Goal: Browse casually: Explore the website without a specific task or goal

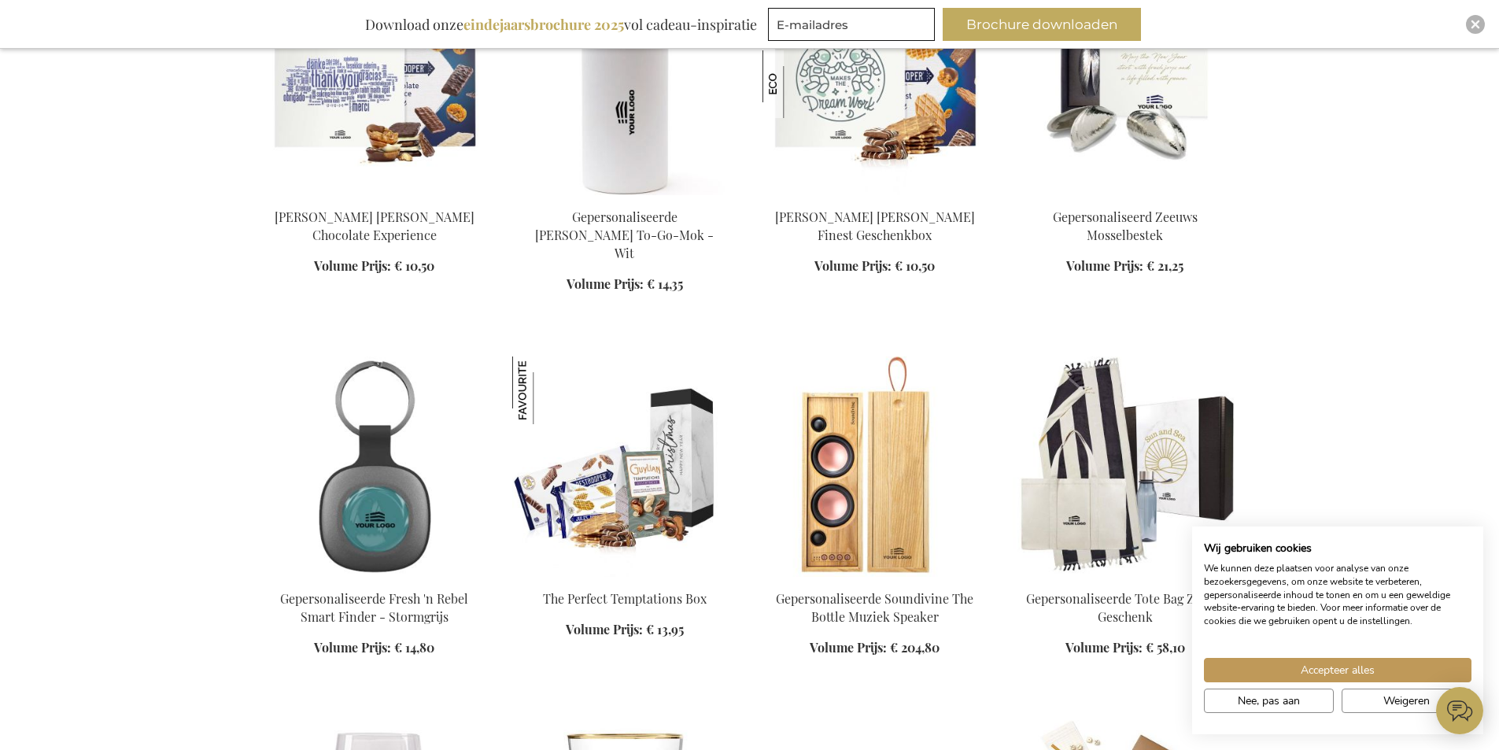
scroll to position [315, 0]
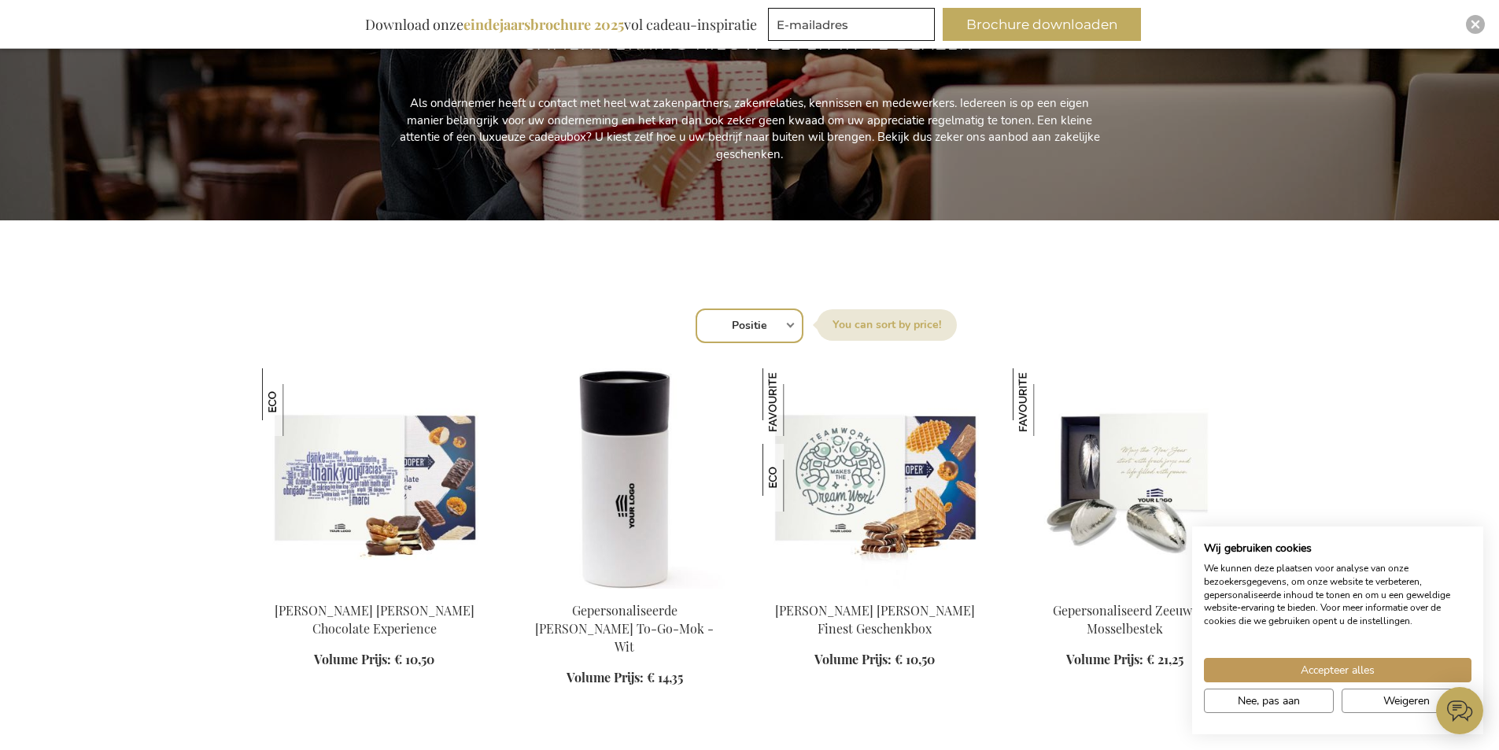
click at [791, 323] on div "Sorteer op Positie Best Sellers Meest bekeken Nieuw Biggest Saving Price: low t…" at bounding box center [749, 324] width 959 height 38
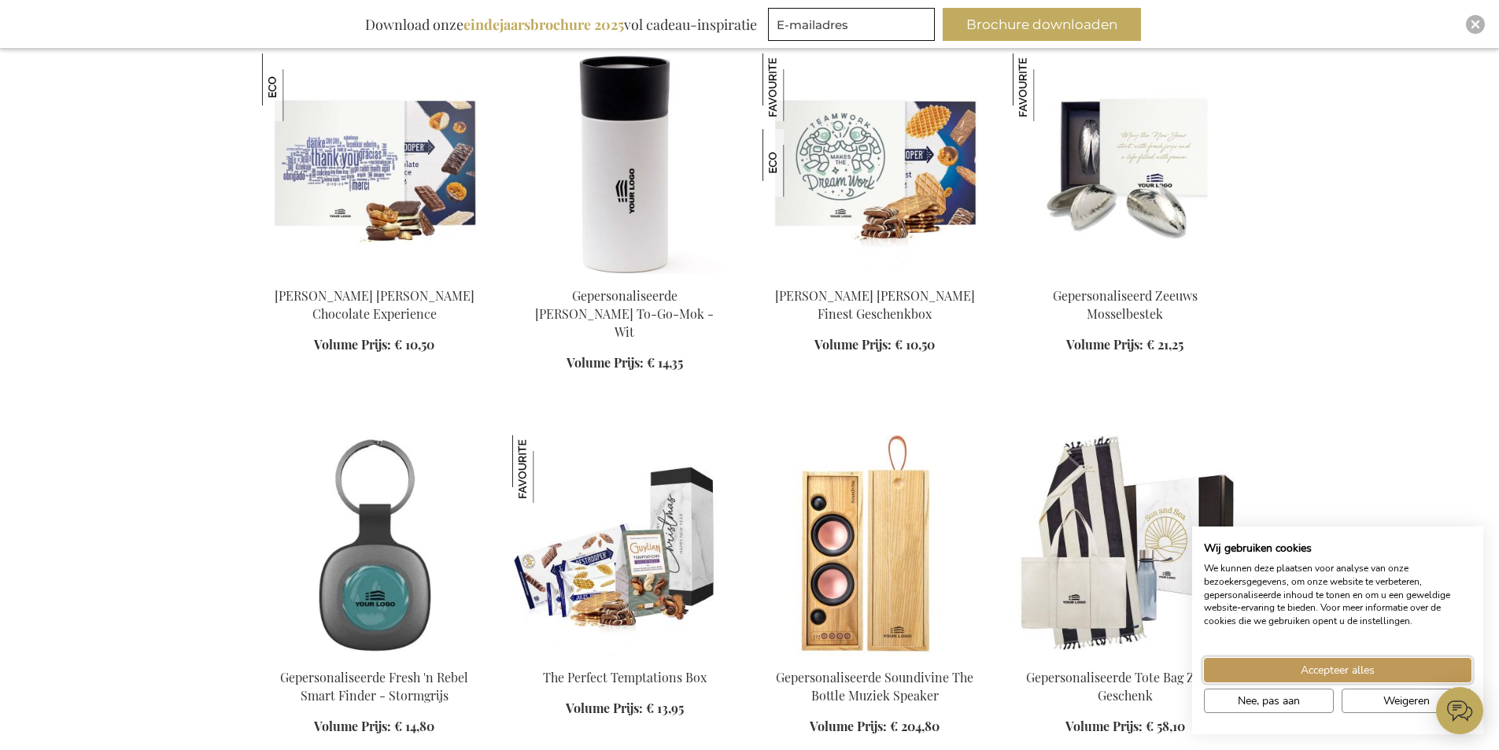
drag, startPoint x: 1289, startPoint y: 666, endPoint x: 987, endPoint y: 617, distance: 306.1
click at [1286, 665] on button "Accepteer alles" at bounding box center [1337, 670] width 267 height 24
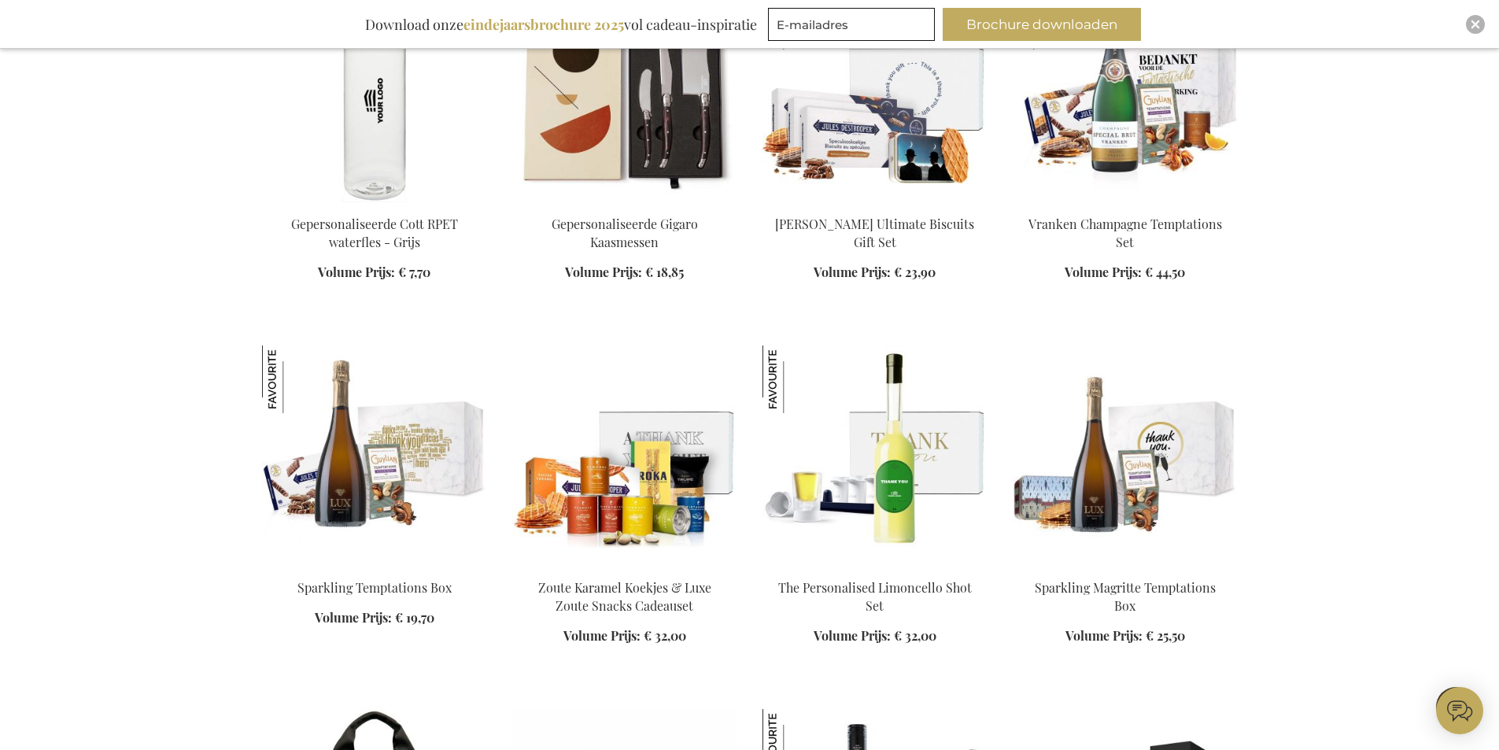
scroll to position [1967, 0]
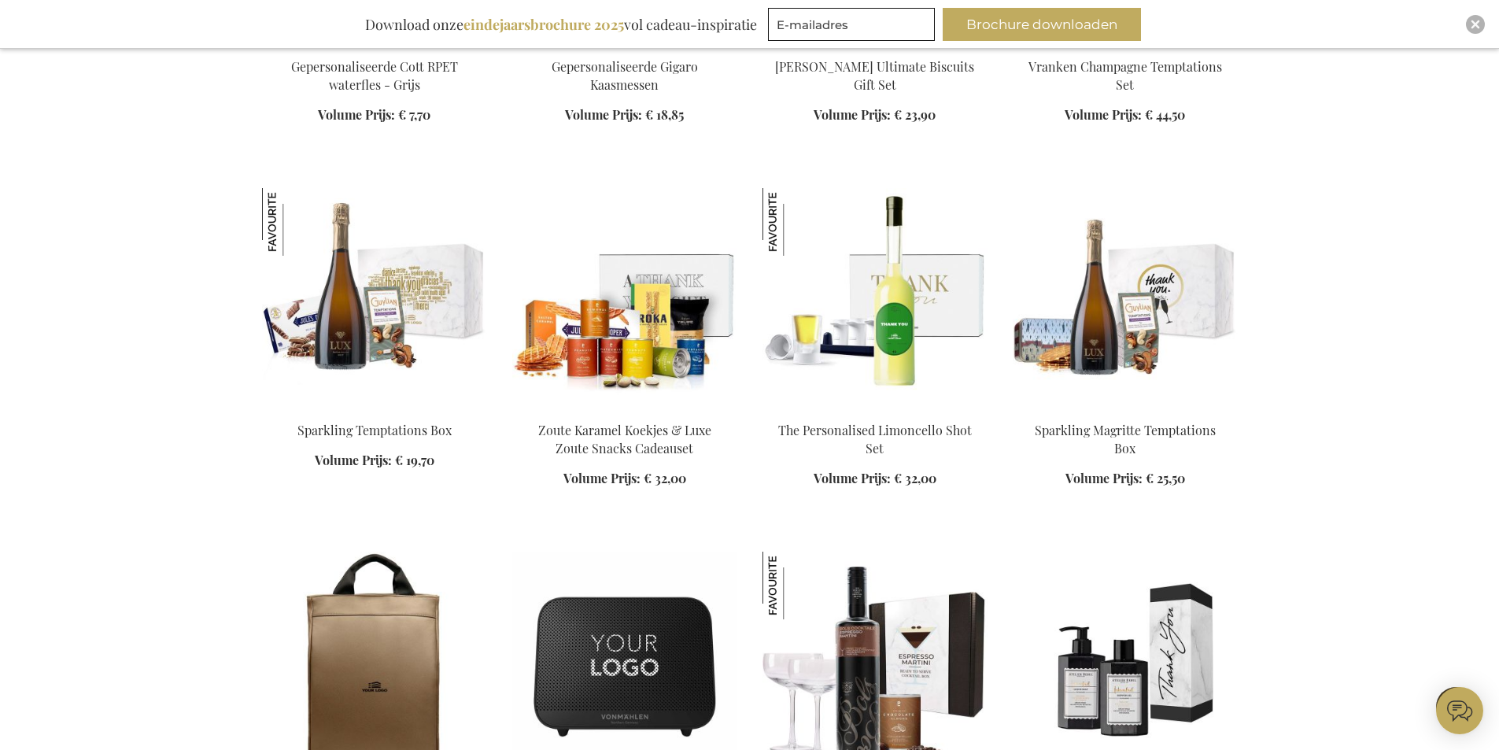
click at [396, 267] on img at bounding box center [374, 298] width 225 height 220
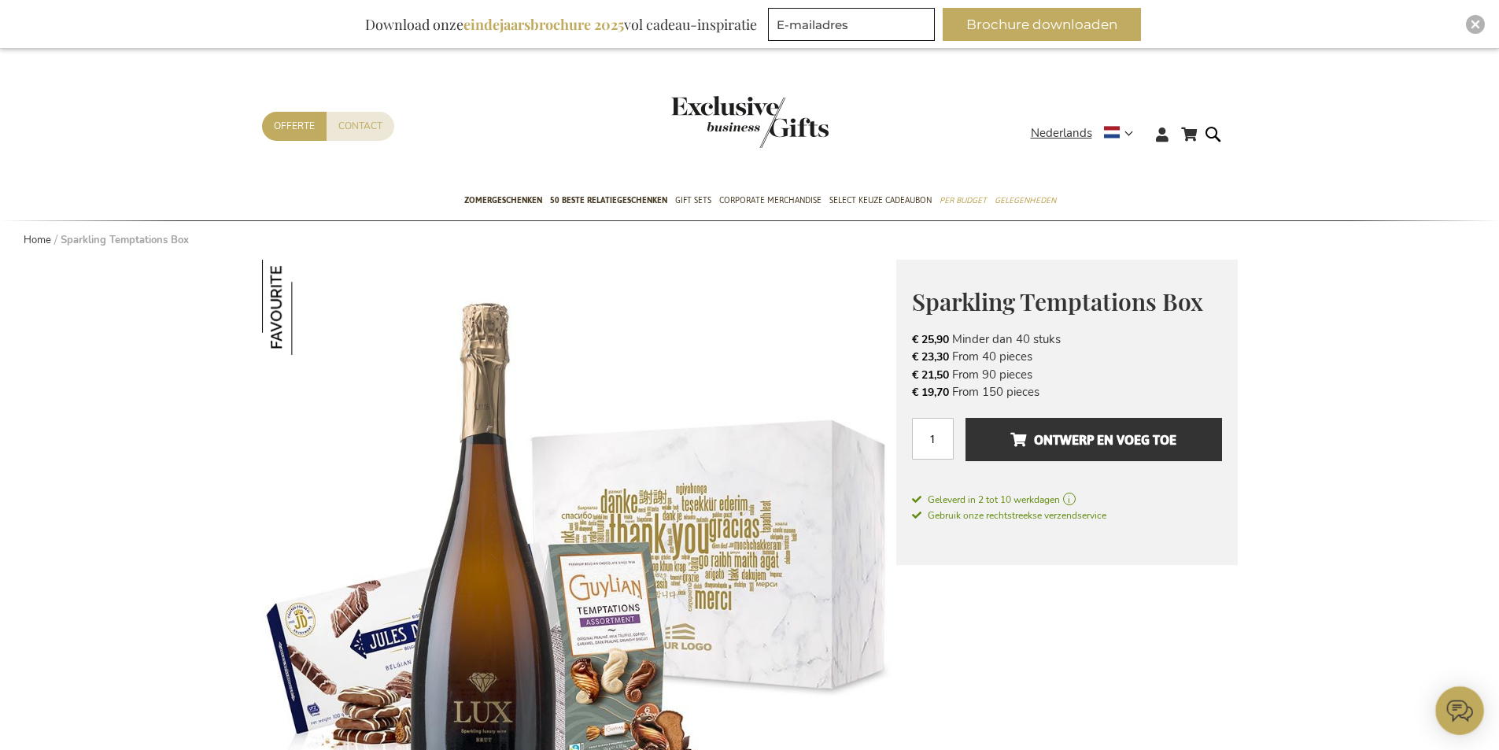
scroll to position [315, 0]
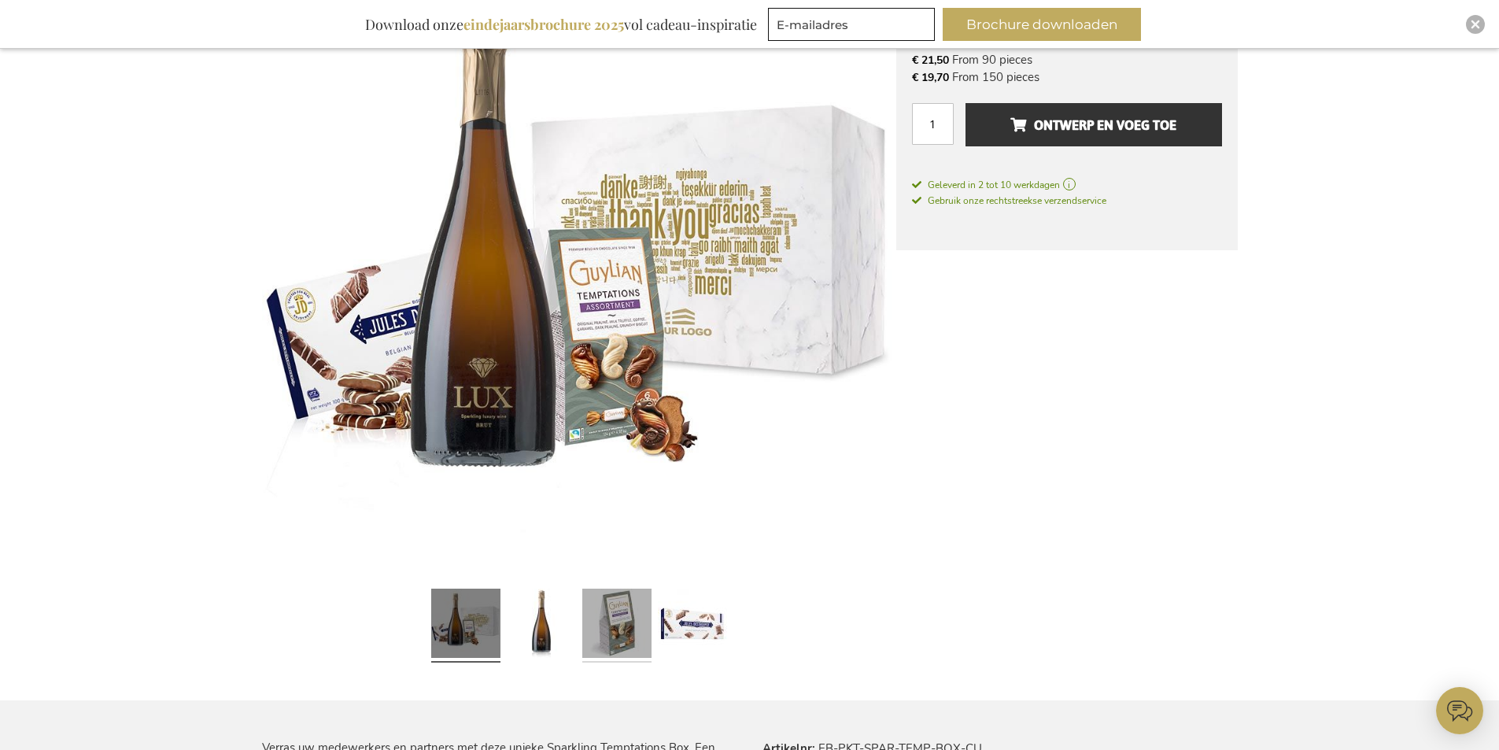
click at [615, 622] on link at bounding box center [616, 625] width 69 height 87
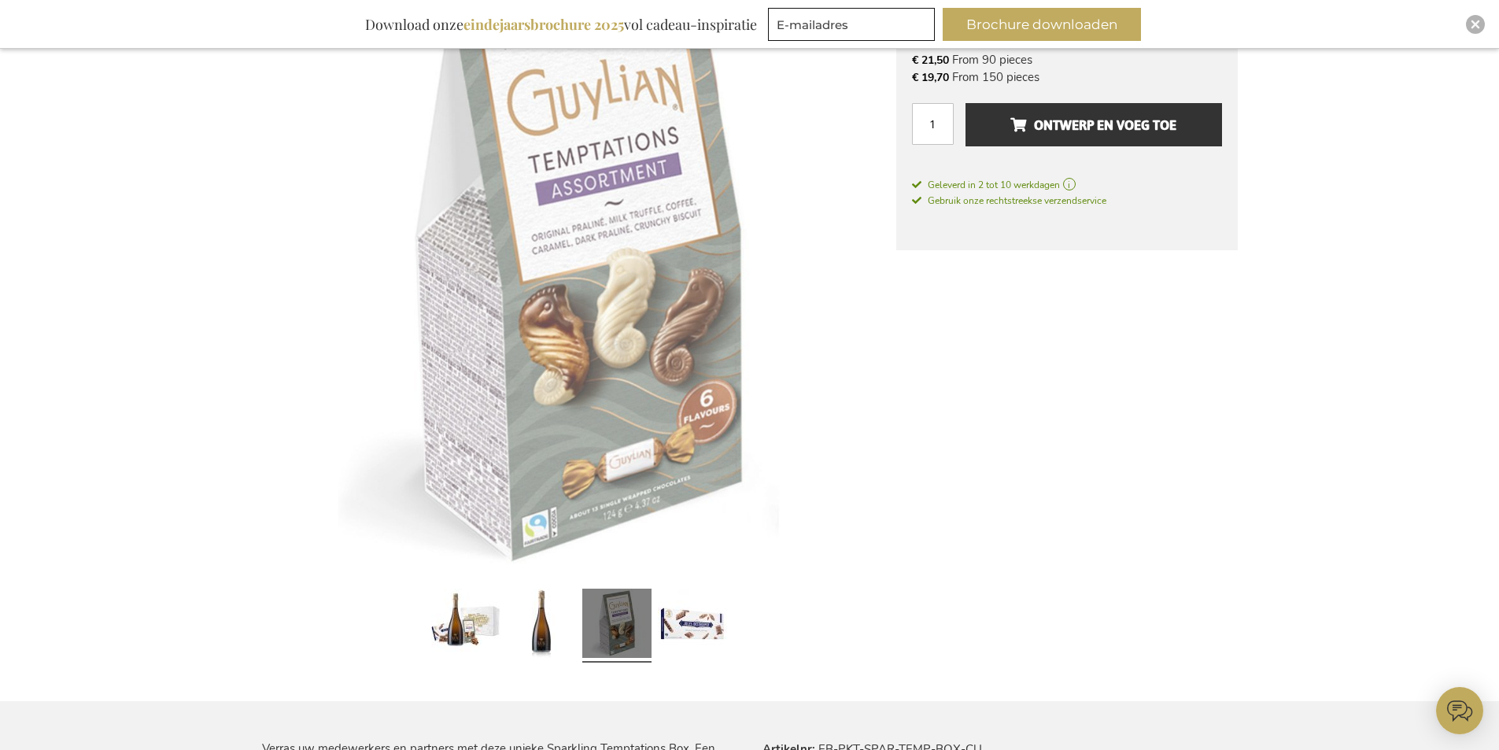
scroll to position [315, 0]
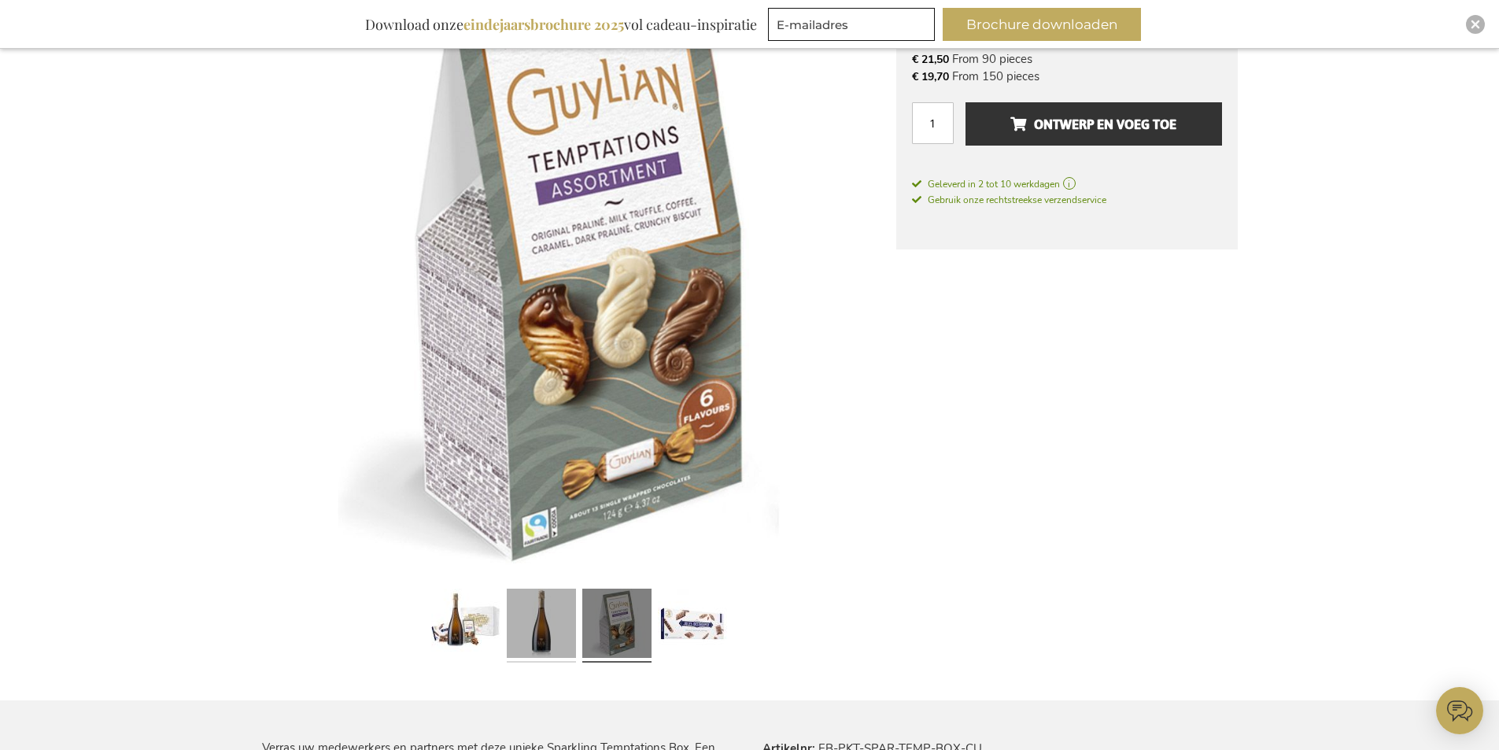
click at [547, 625] on link at bounding box center [541, 625] width 69 height 87
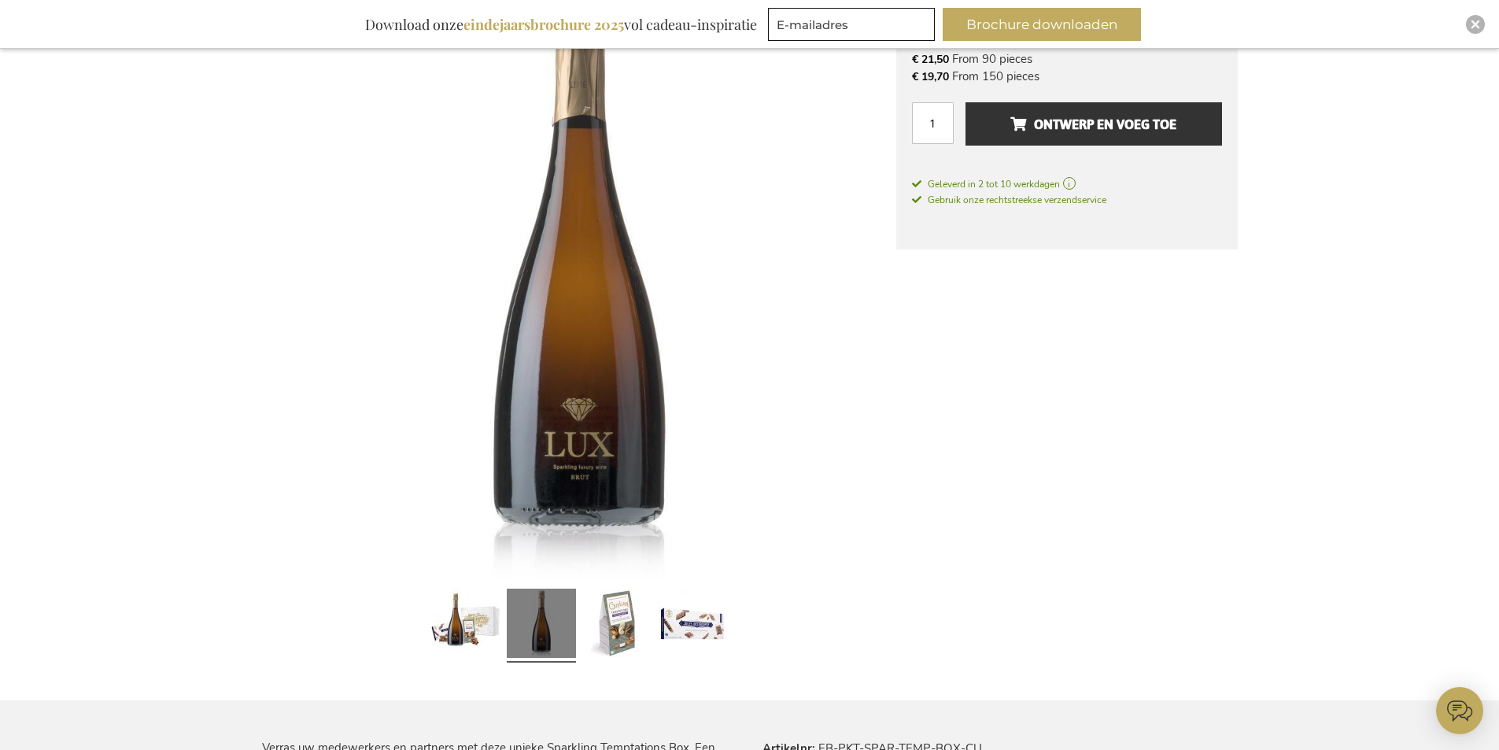
scroll to position [0, 0]
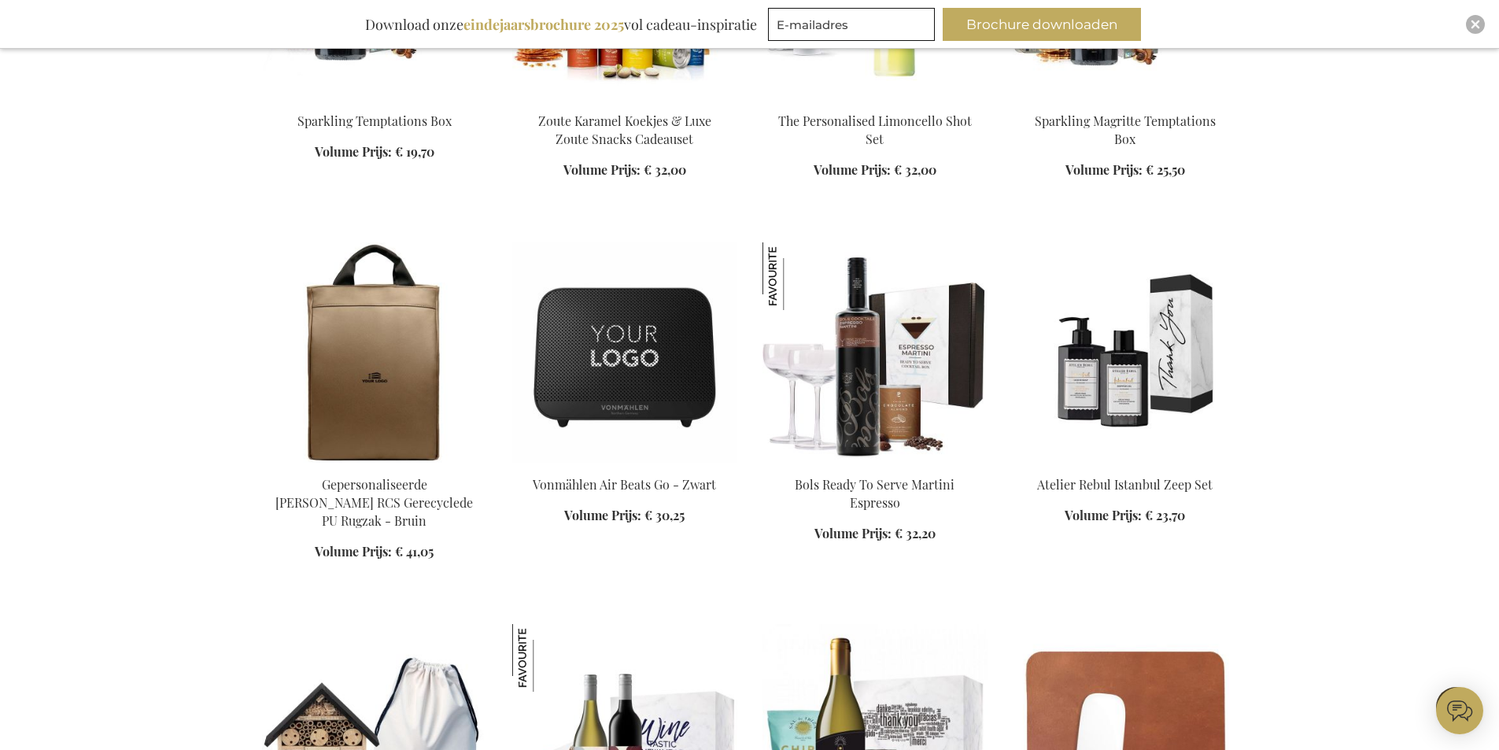
scroll to position [1440, 0]
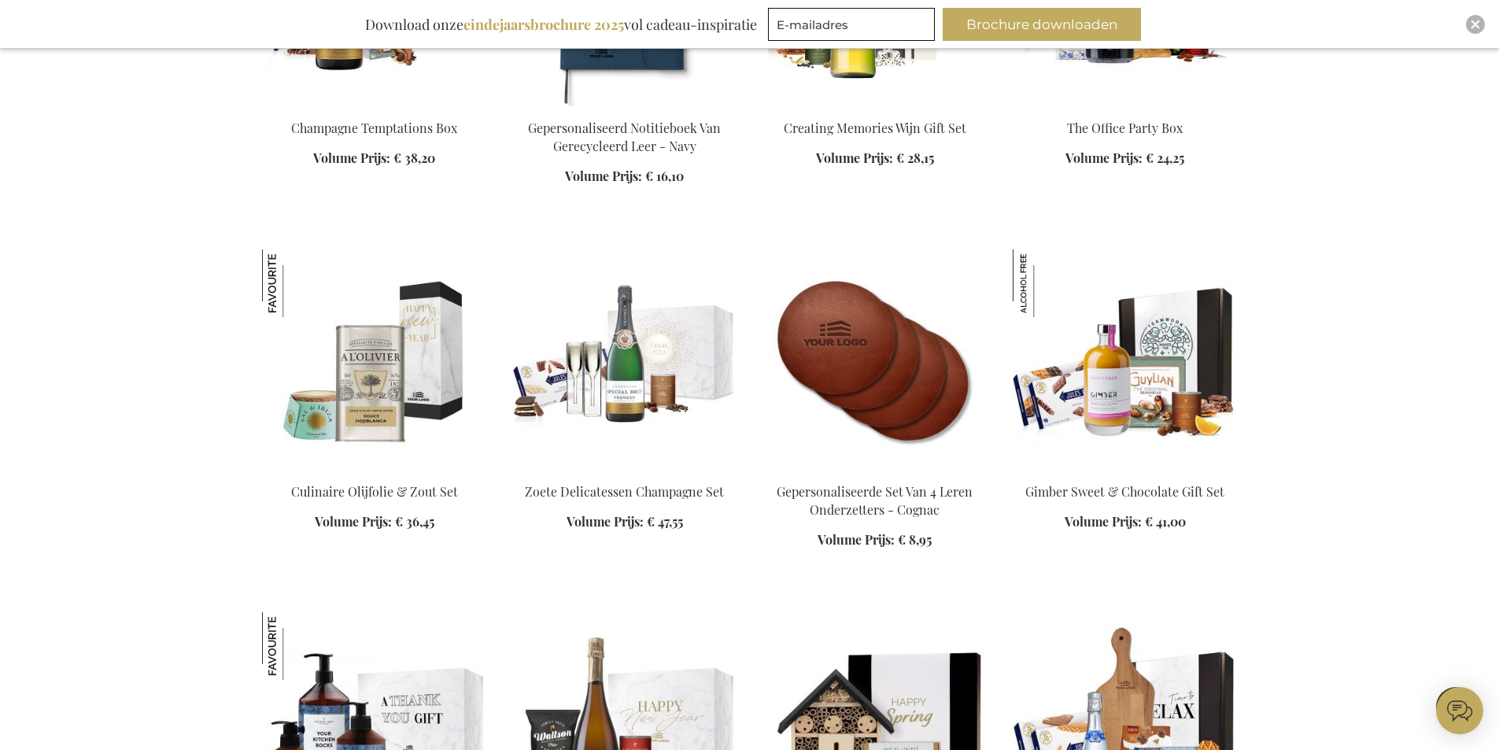
scroll to position [2619, 0]
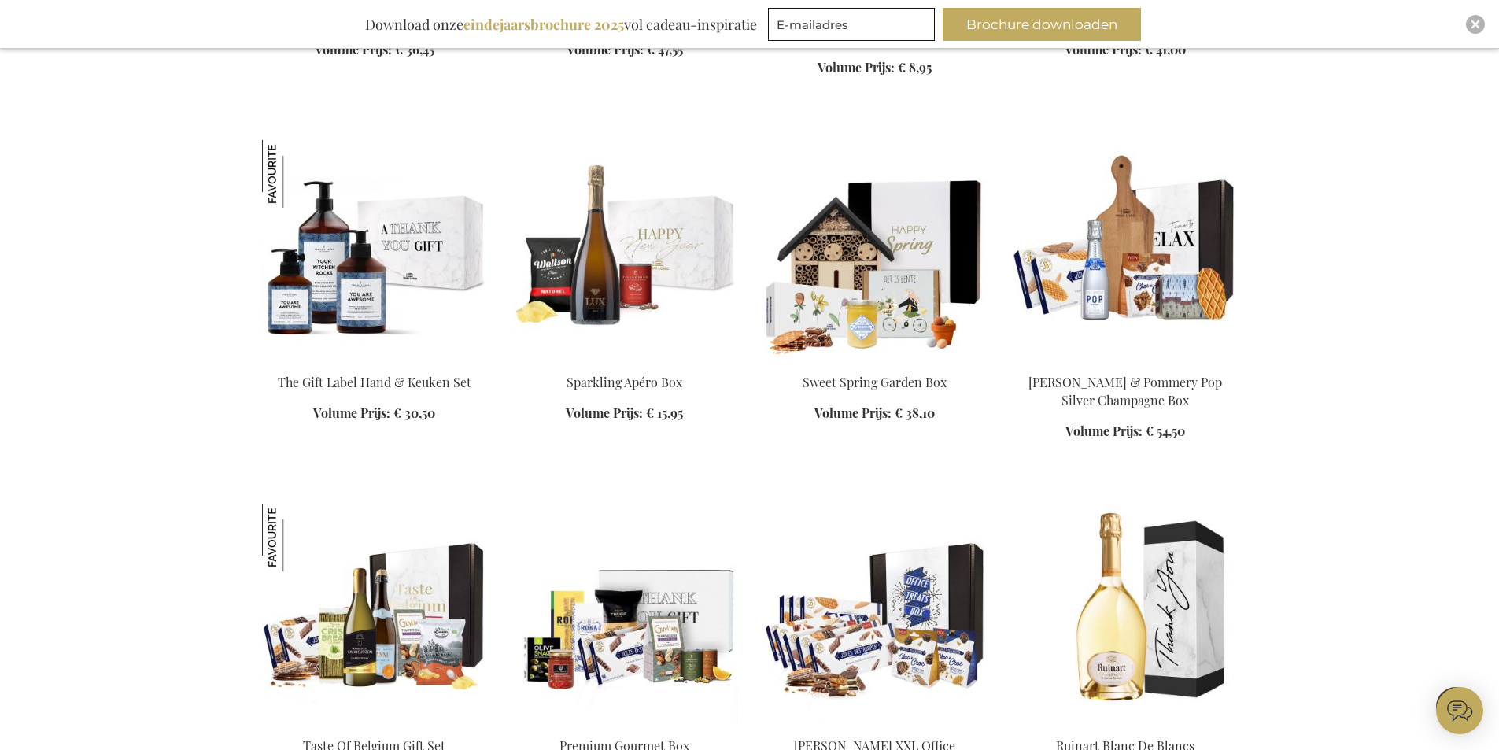
scroll to position [2934, 0]
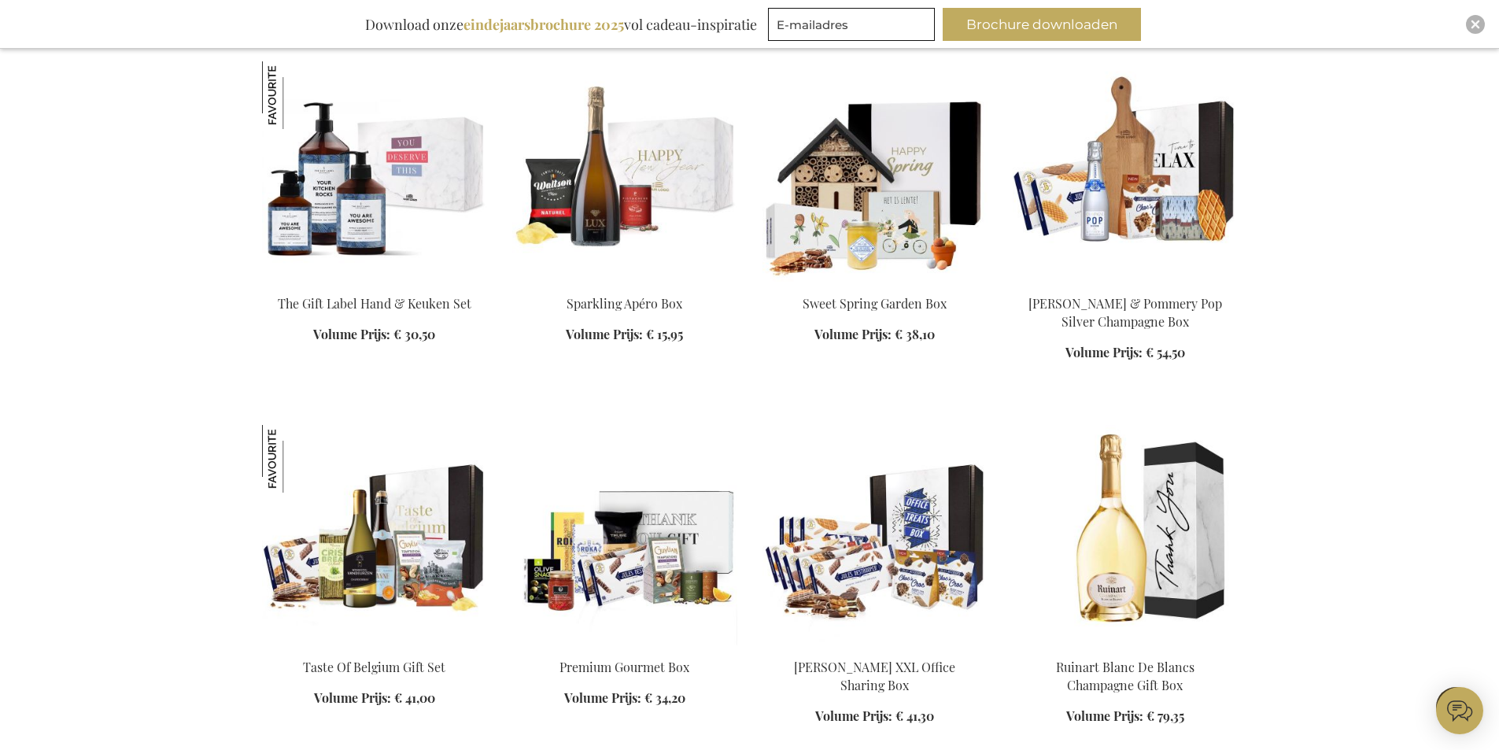
click at [319, 172] on img at bounding box center [374, 171] width 225 height 220
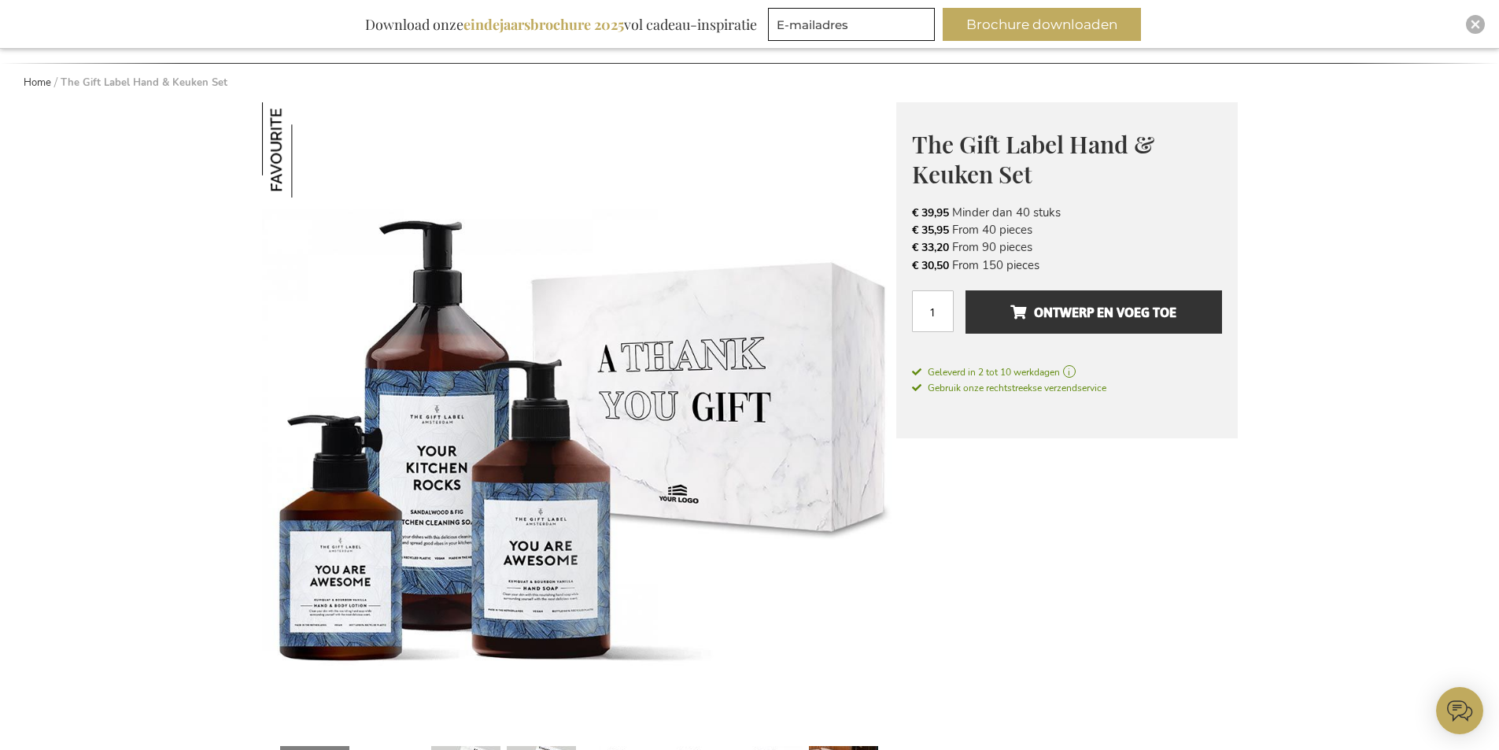
scroll to position [315, 0]
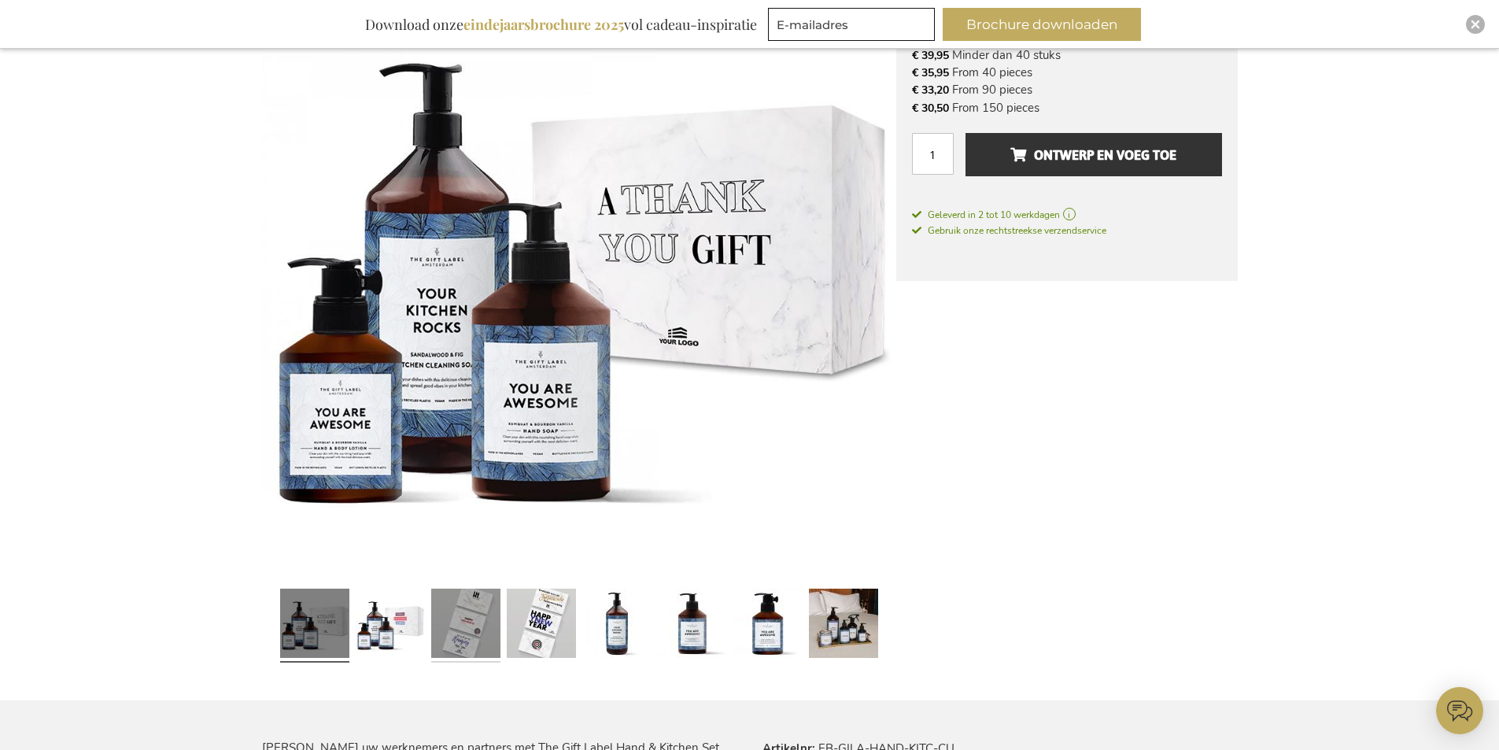
click at [464, 628] on link at bounding box center [465, 625] width 69 height 87
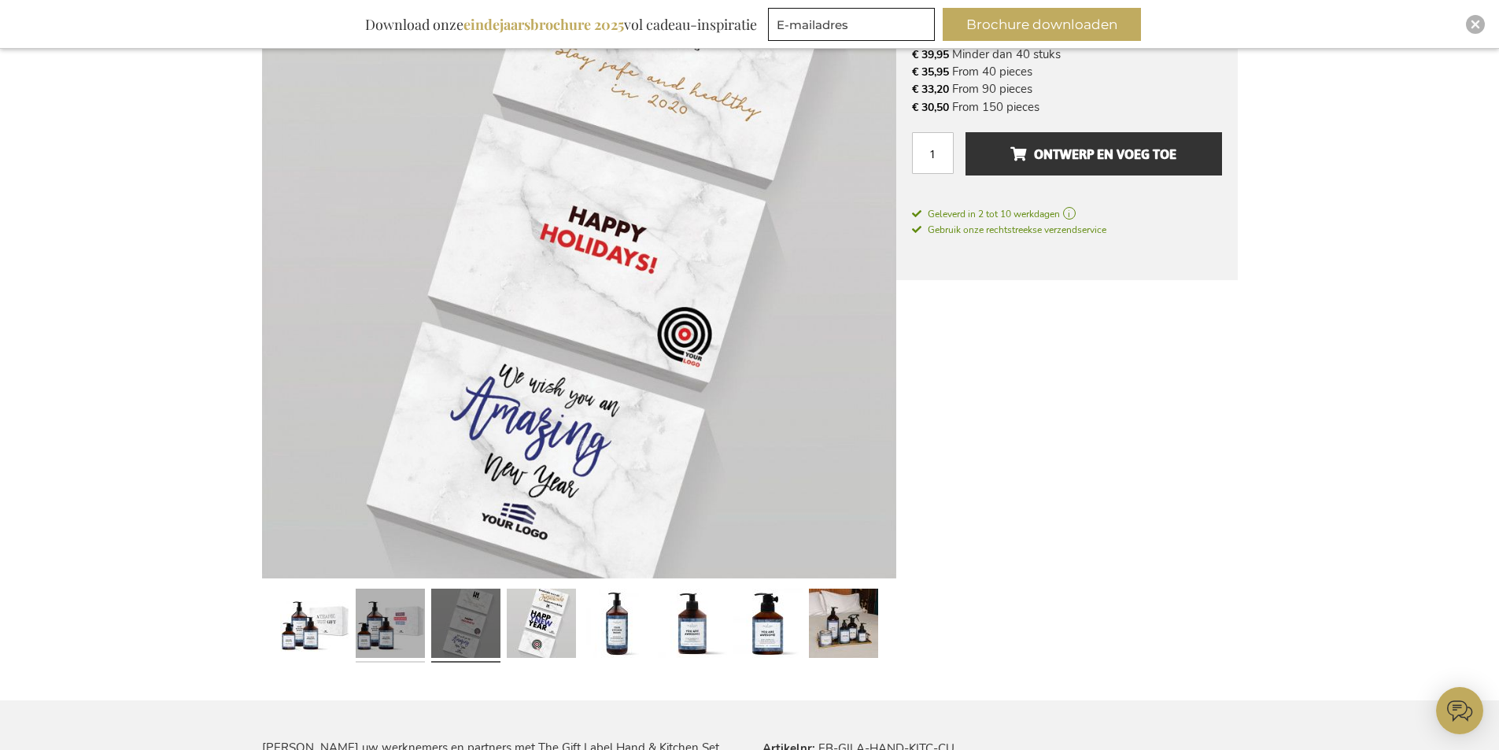
click at [400, 621] on link at bounding box center [390, 625] width 69 height 87
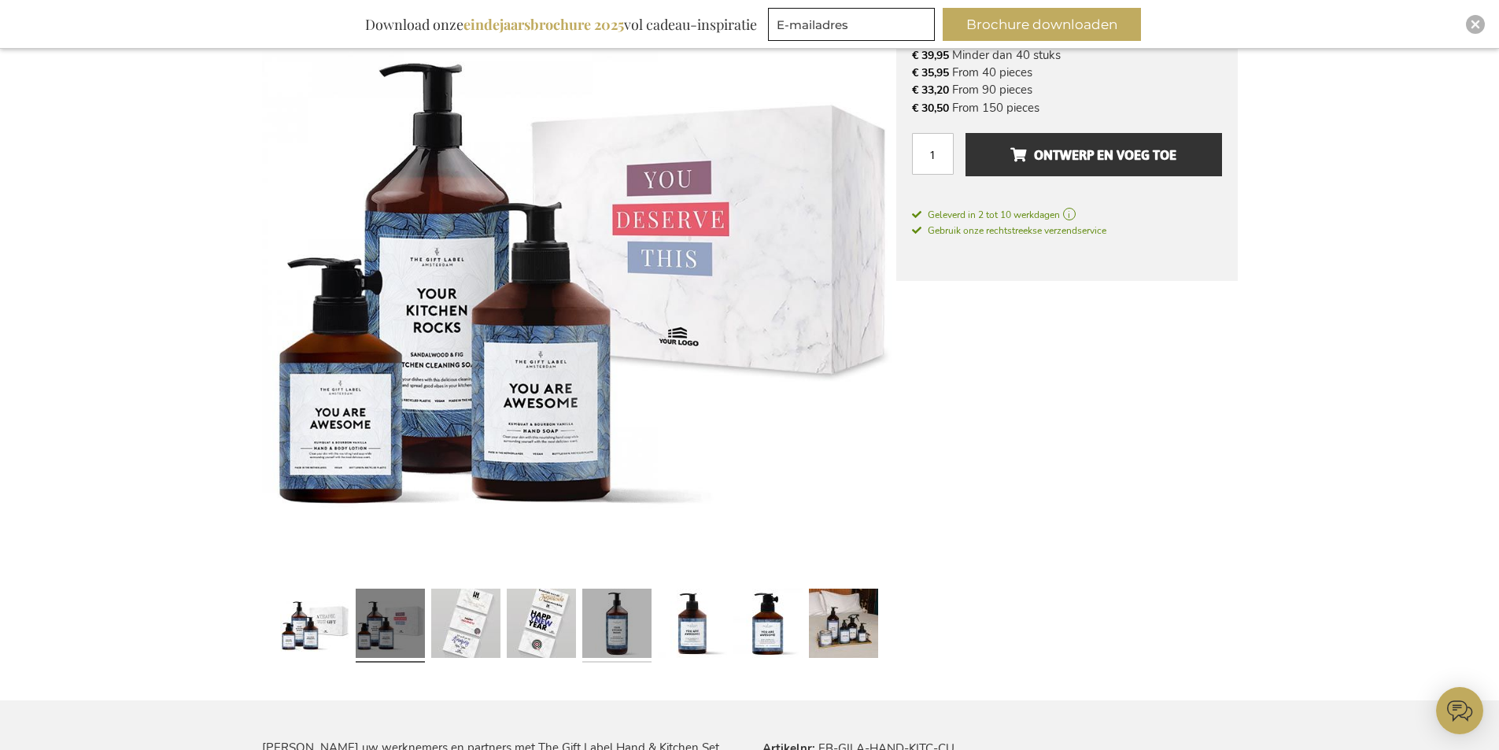
click at [615, 622] on link at bounding box center [616, 625] width 69 height 87
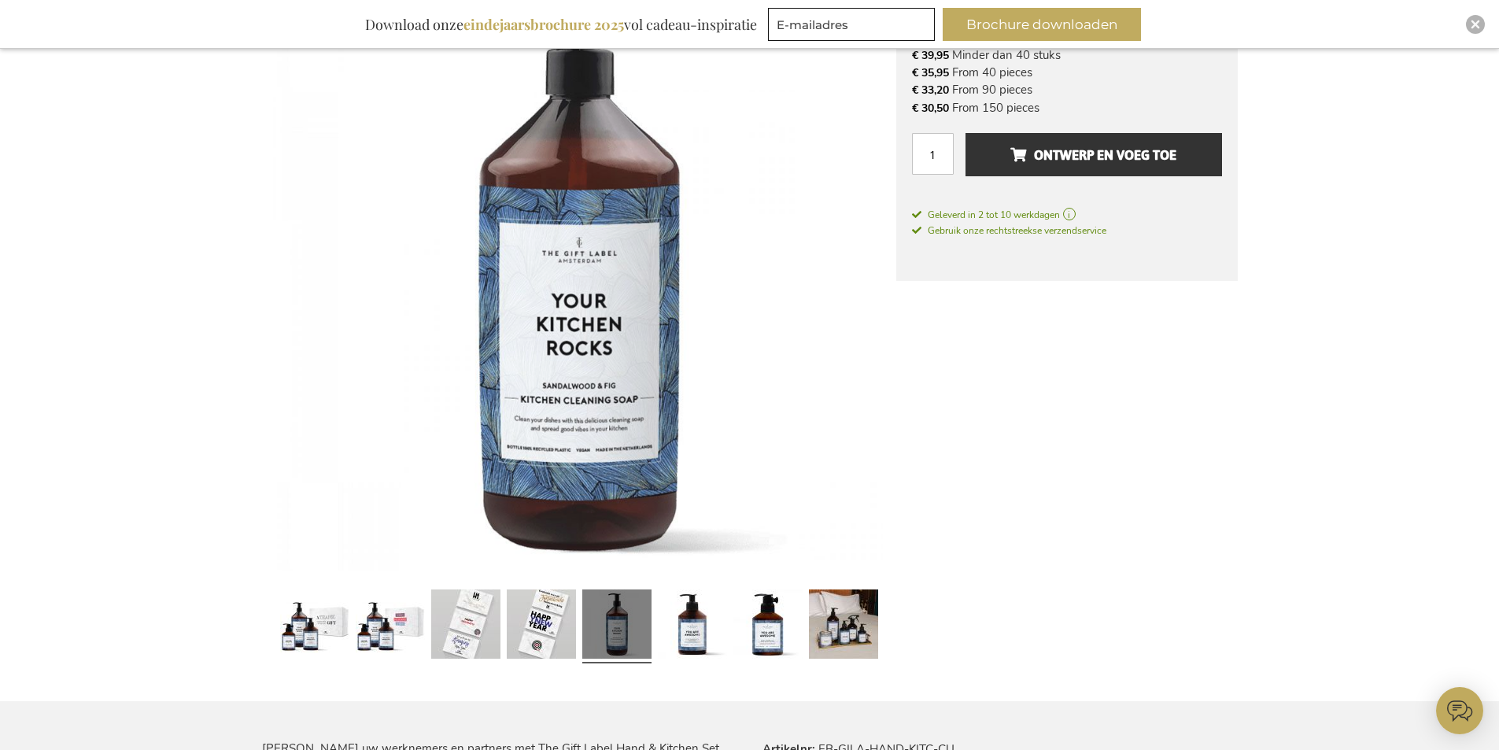
scroll to position [315, 0]
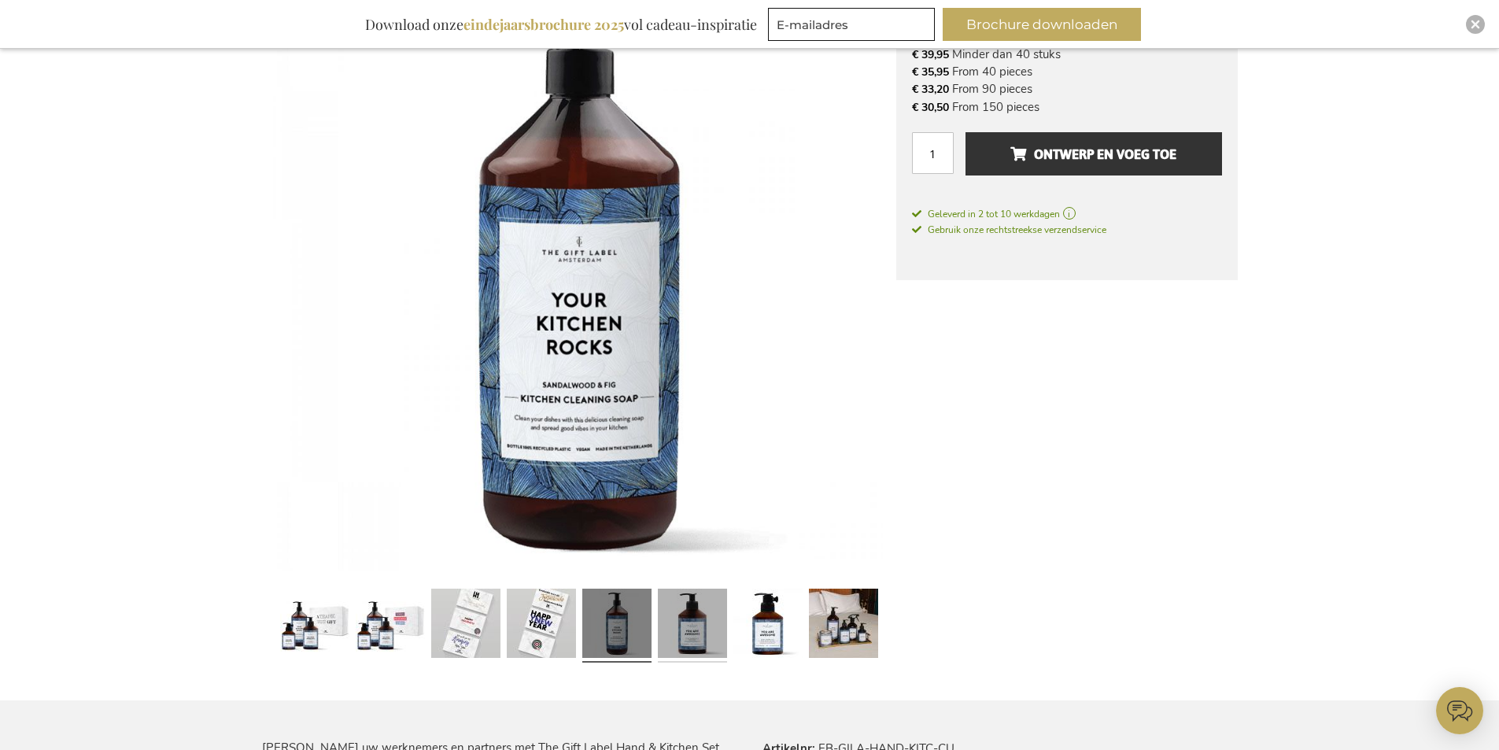
click at [681, 617] on link at bounding box center [692, 625] width 69 height 87
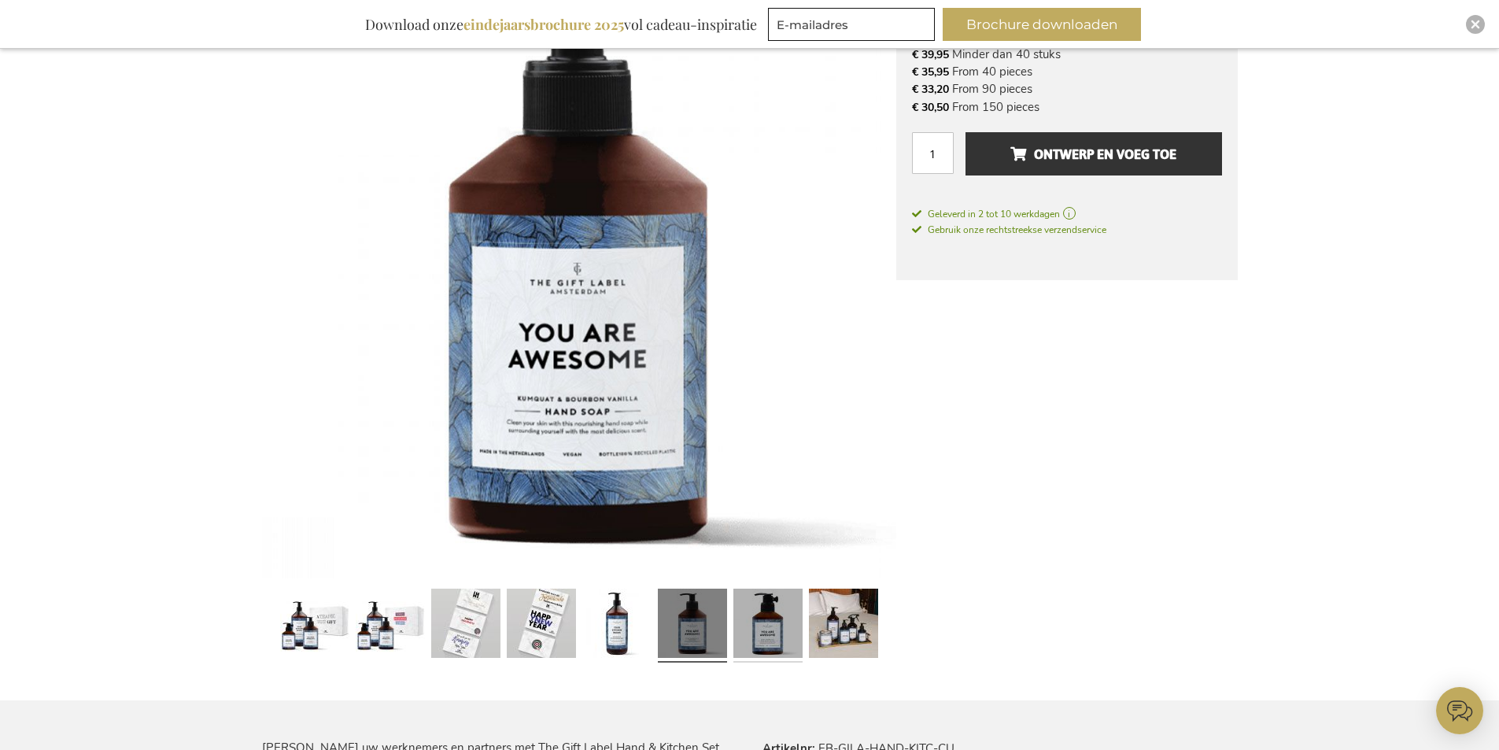
click at [761, 617] on link at bounding box center [767, 625] width 69 height 87
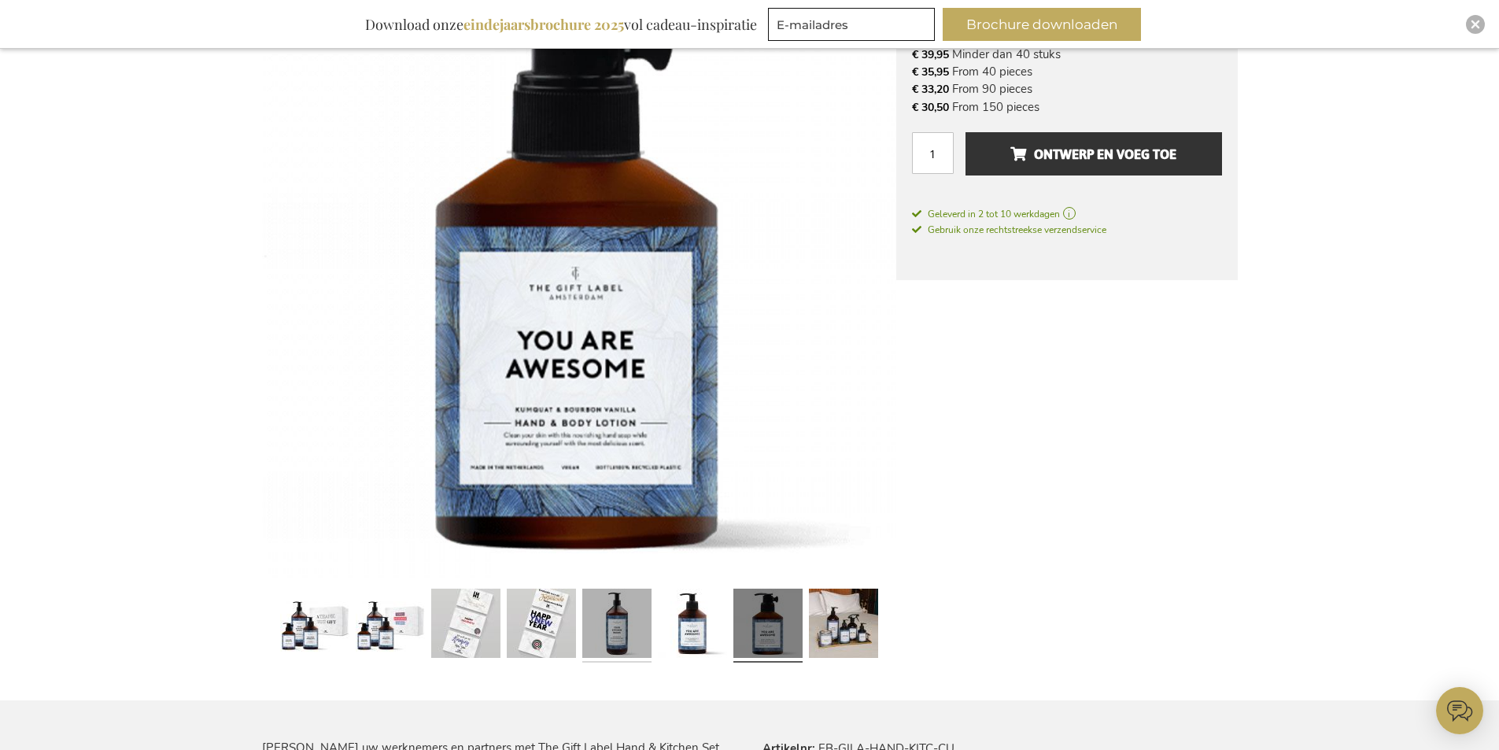
click at [613, 621] on link at bounding box center [616, 625] width 69 height 87
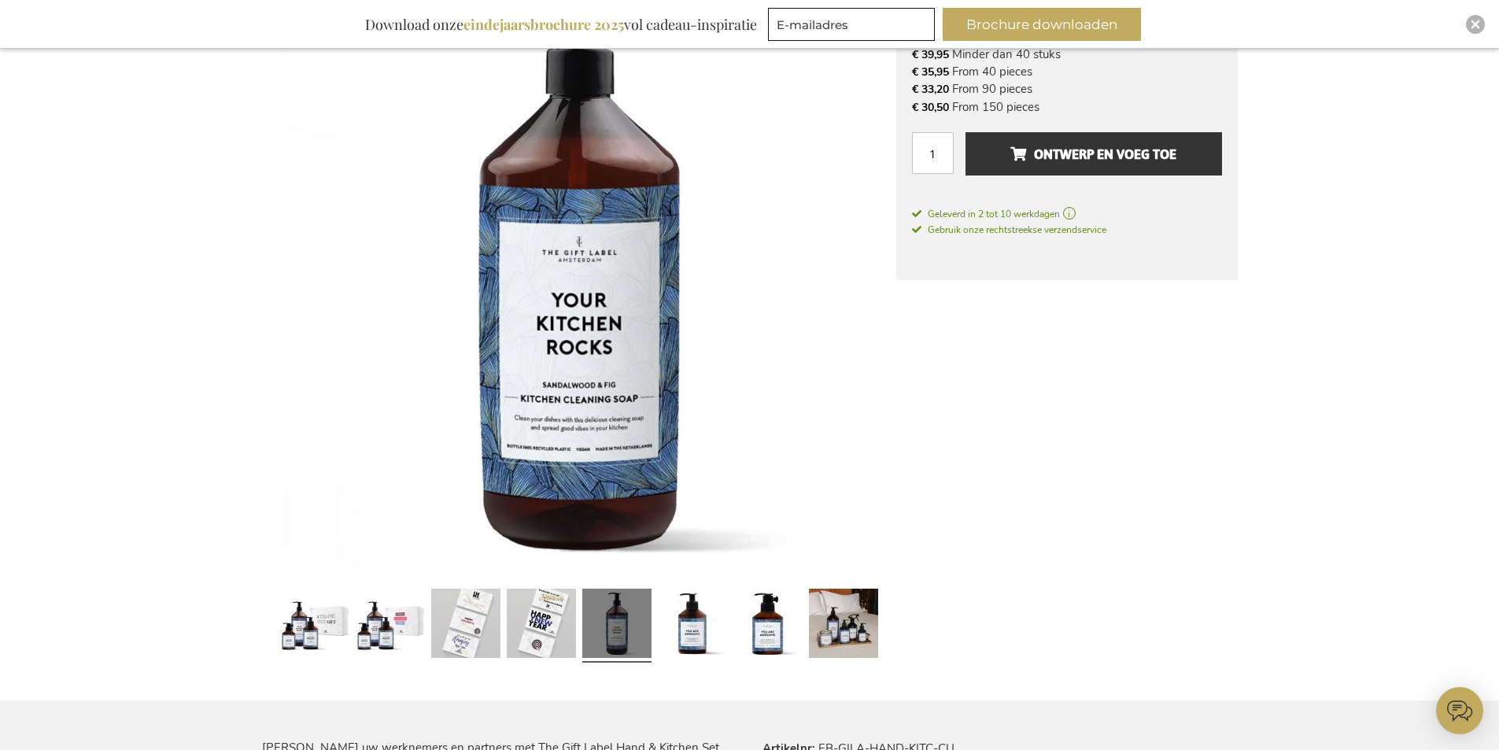
click at [859, 422] on img at bounding box center [579, 261] width 634 height 634
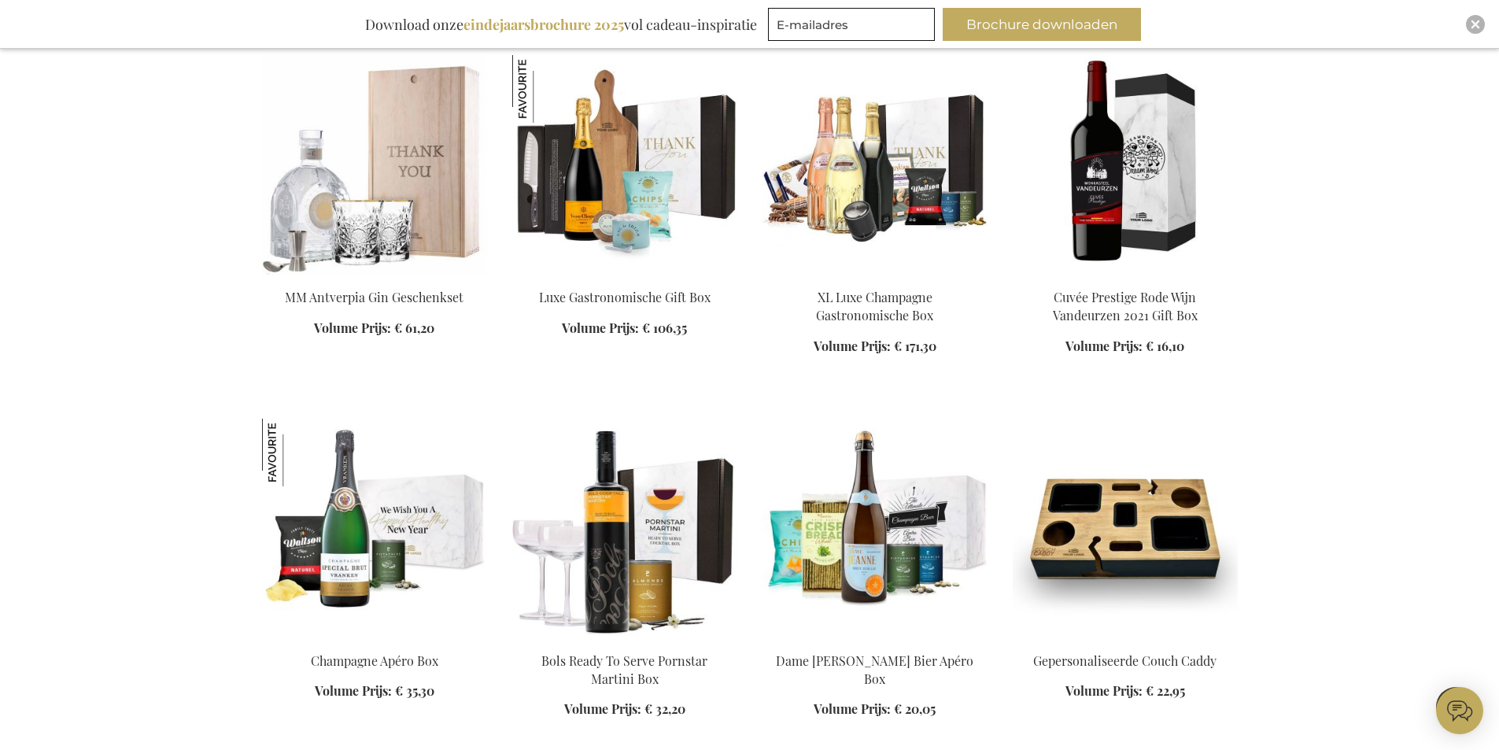
scroll to position [1548, 0]
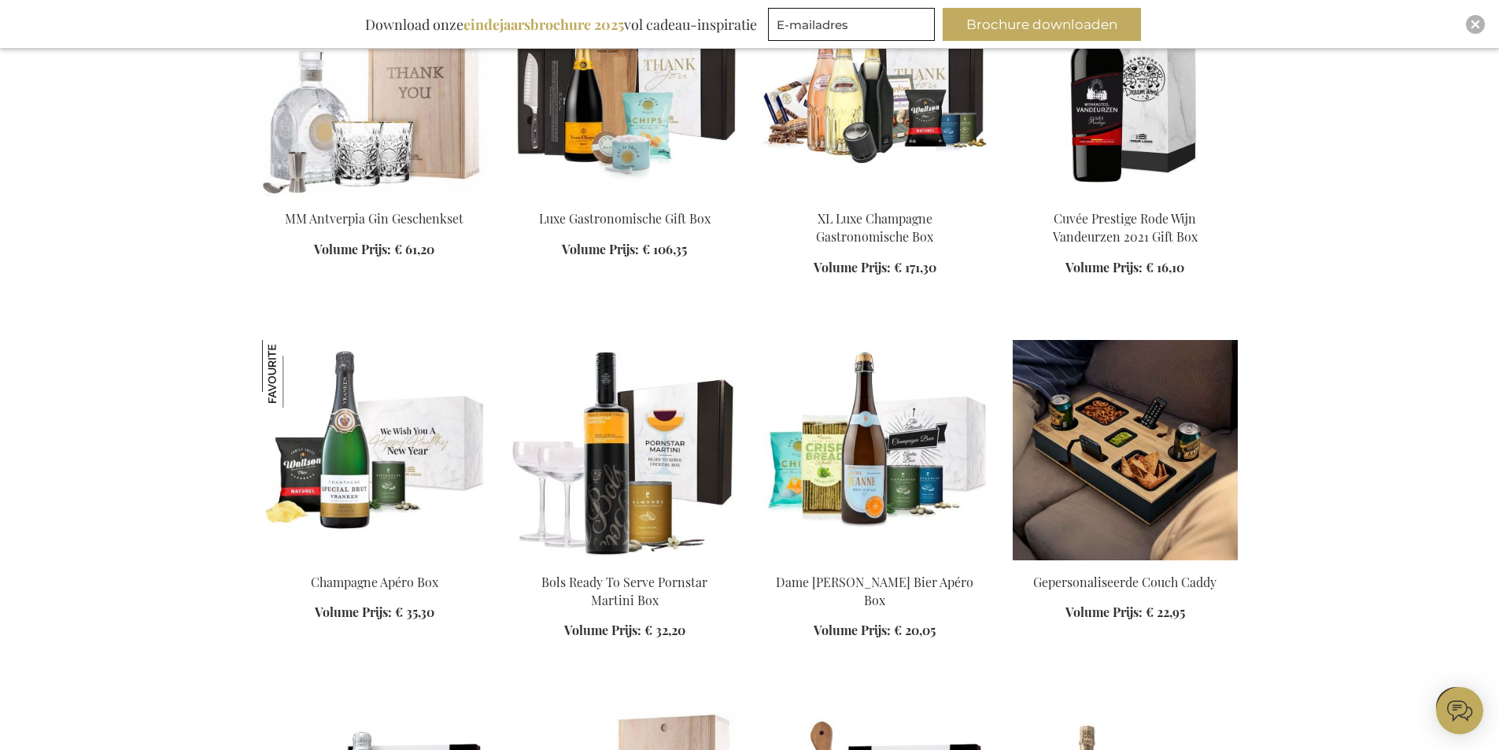
click at [1102, 498] on img at bounding box center [1124, 450] width 225 height 220
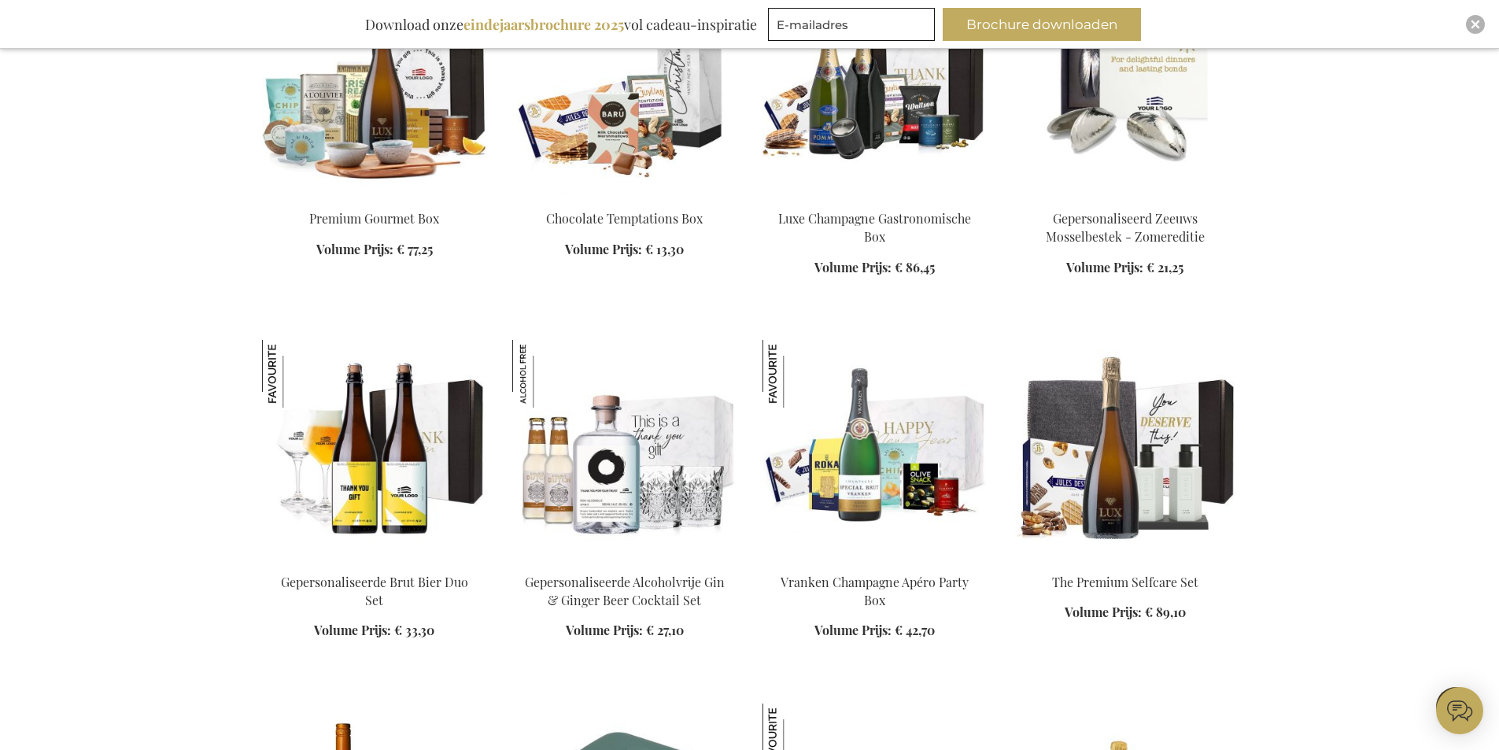
scroll to position [1863, 0]
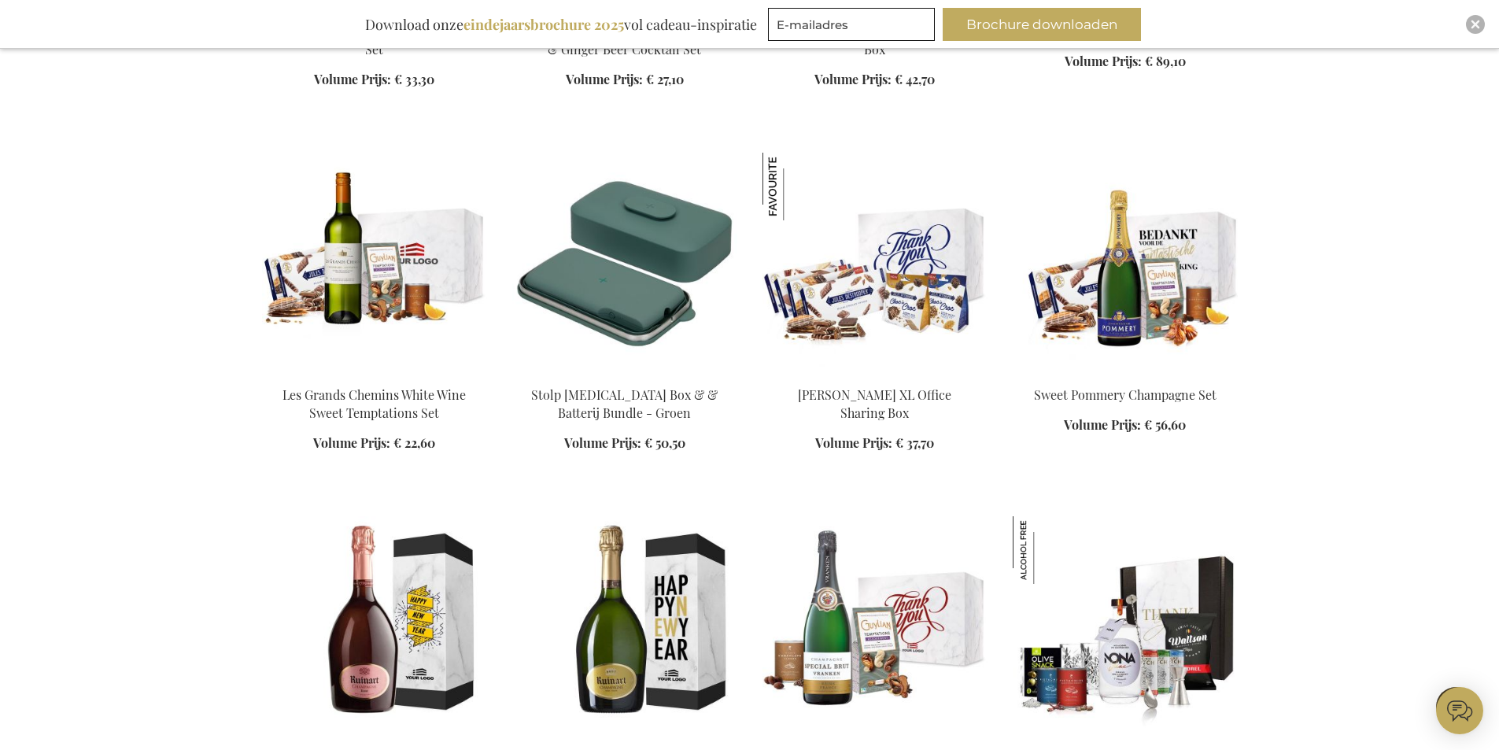
scroll to position [2335, 0]
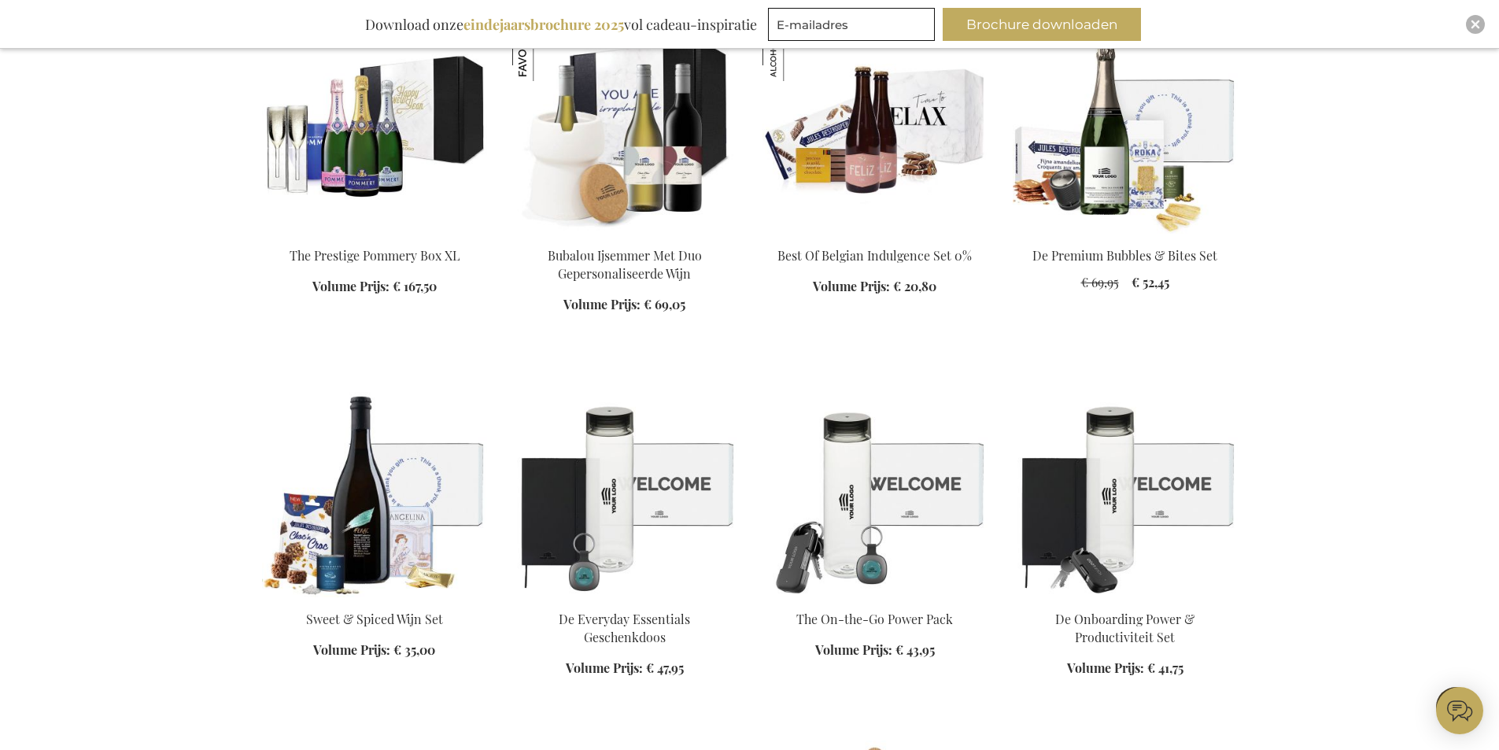
scroll to position [3200, 0]
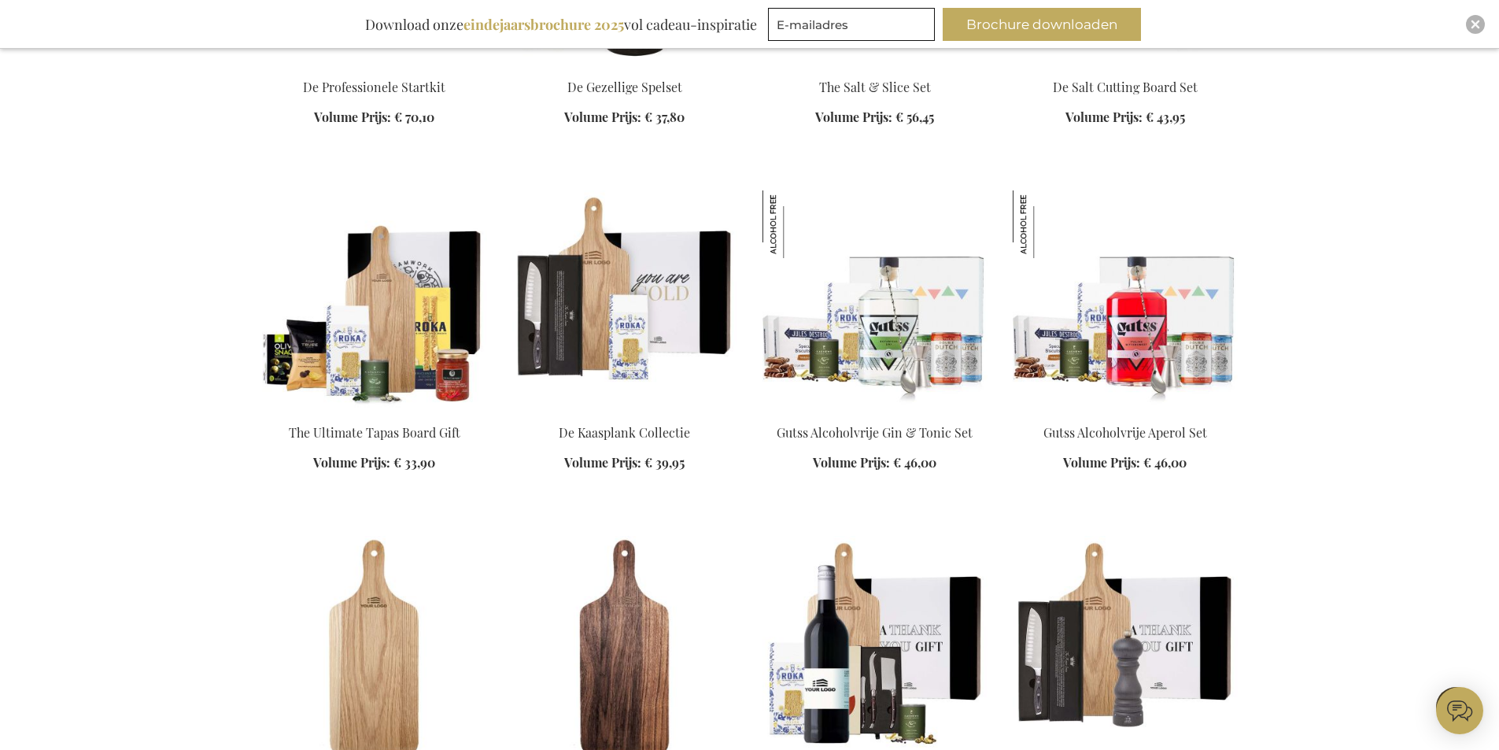
scroll to position [4301, 0]
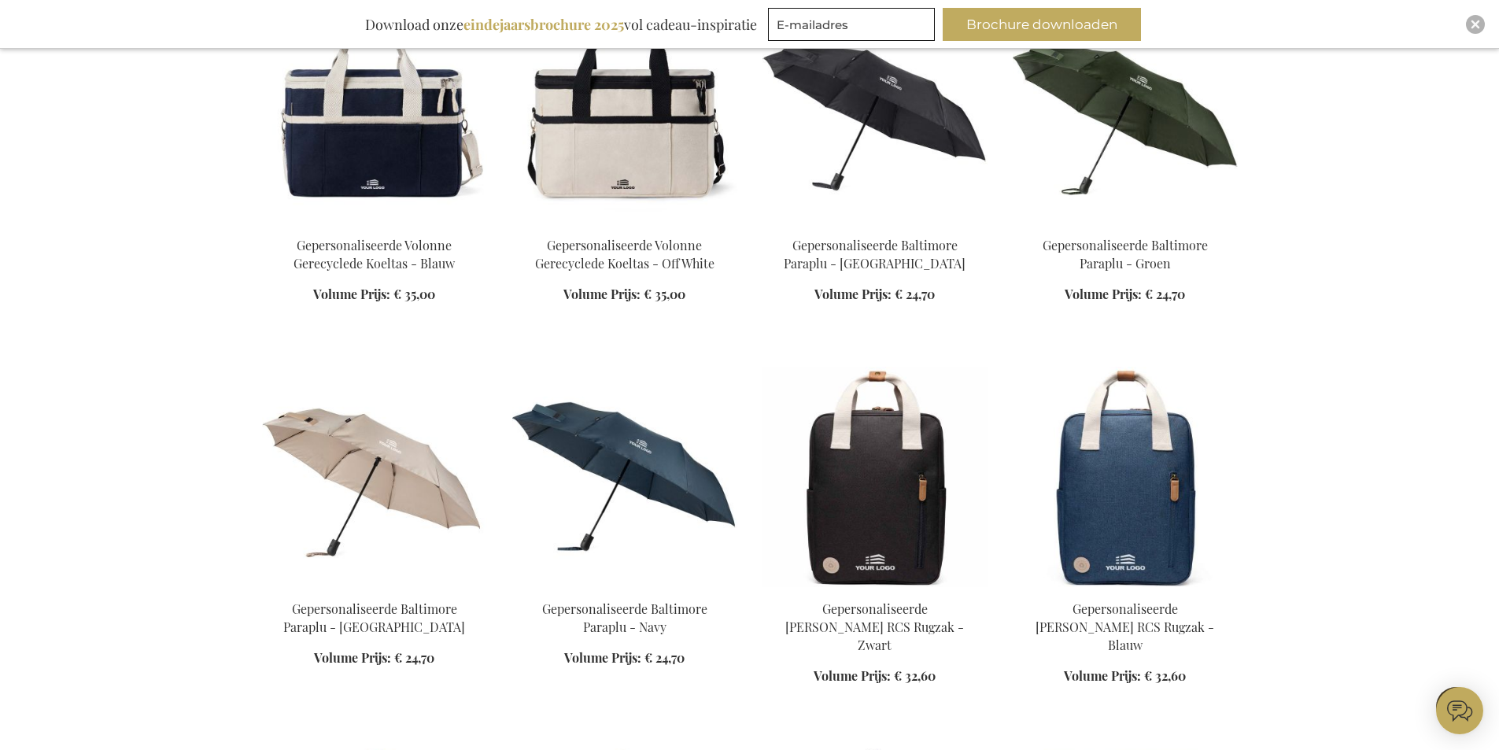
scroll to position [5560, 0]
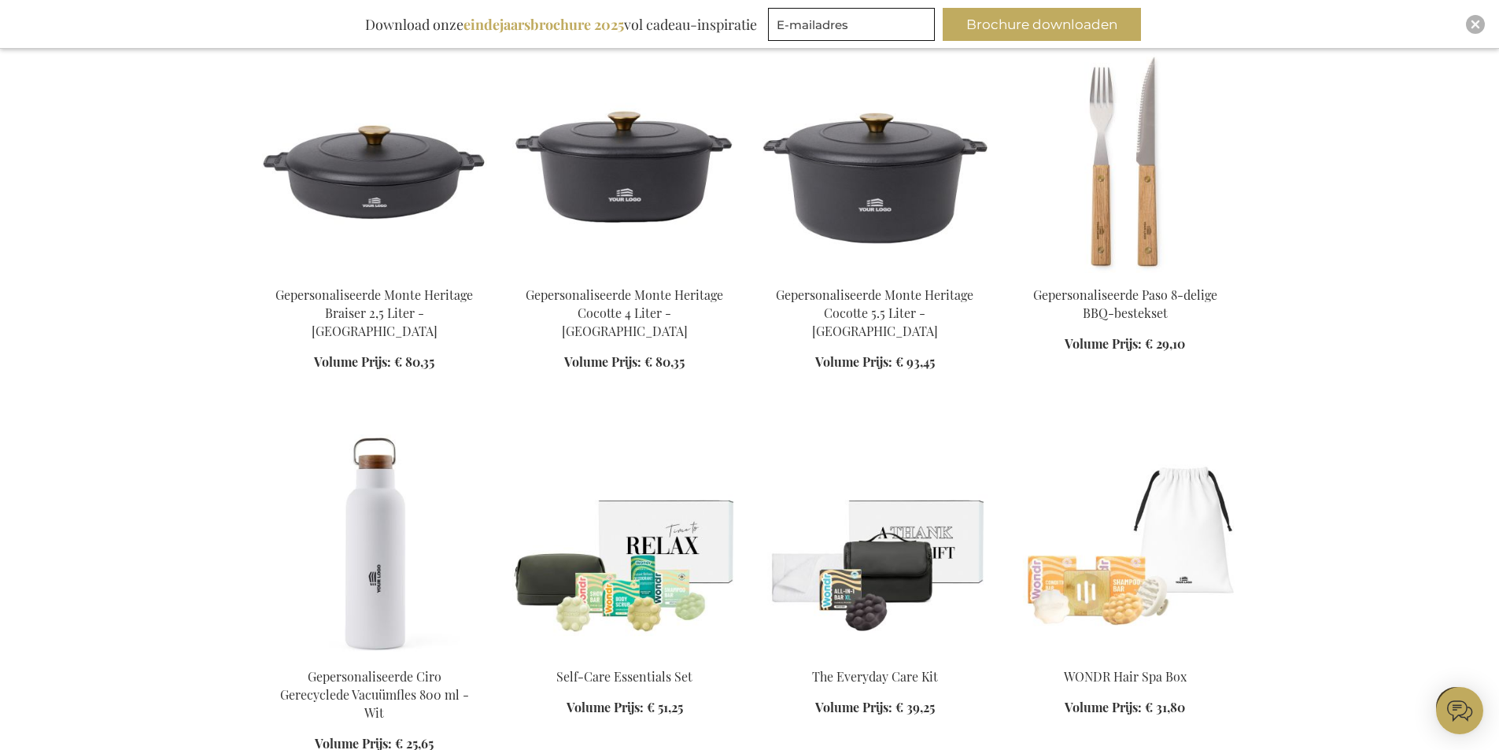
scroll to position [7998, 0]
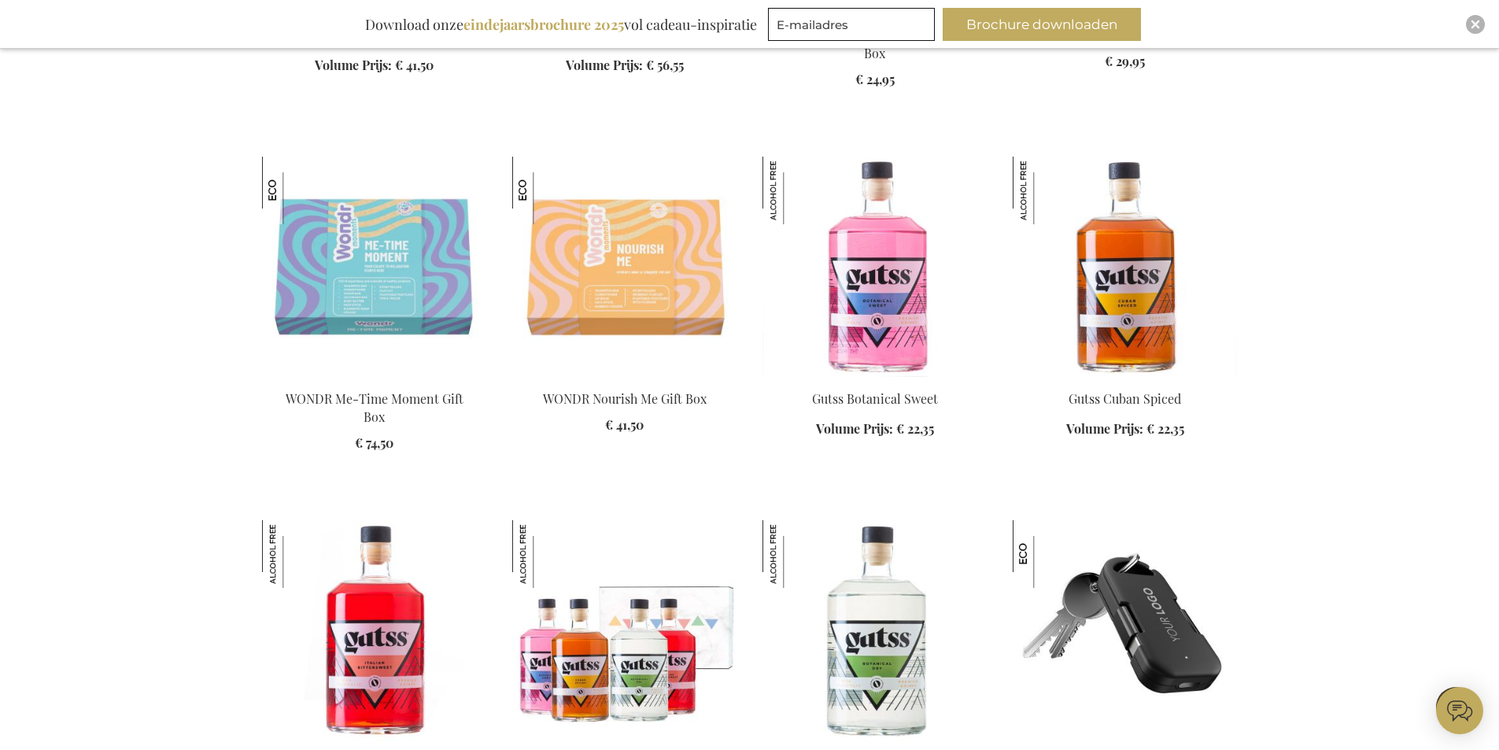
scroll to position [9021, 0]
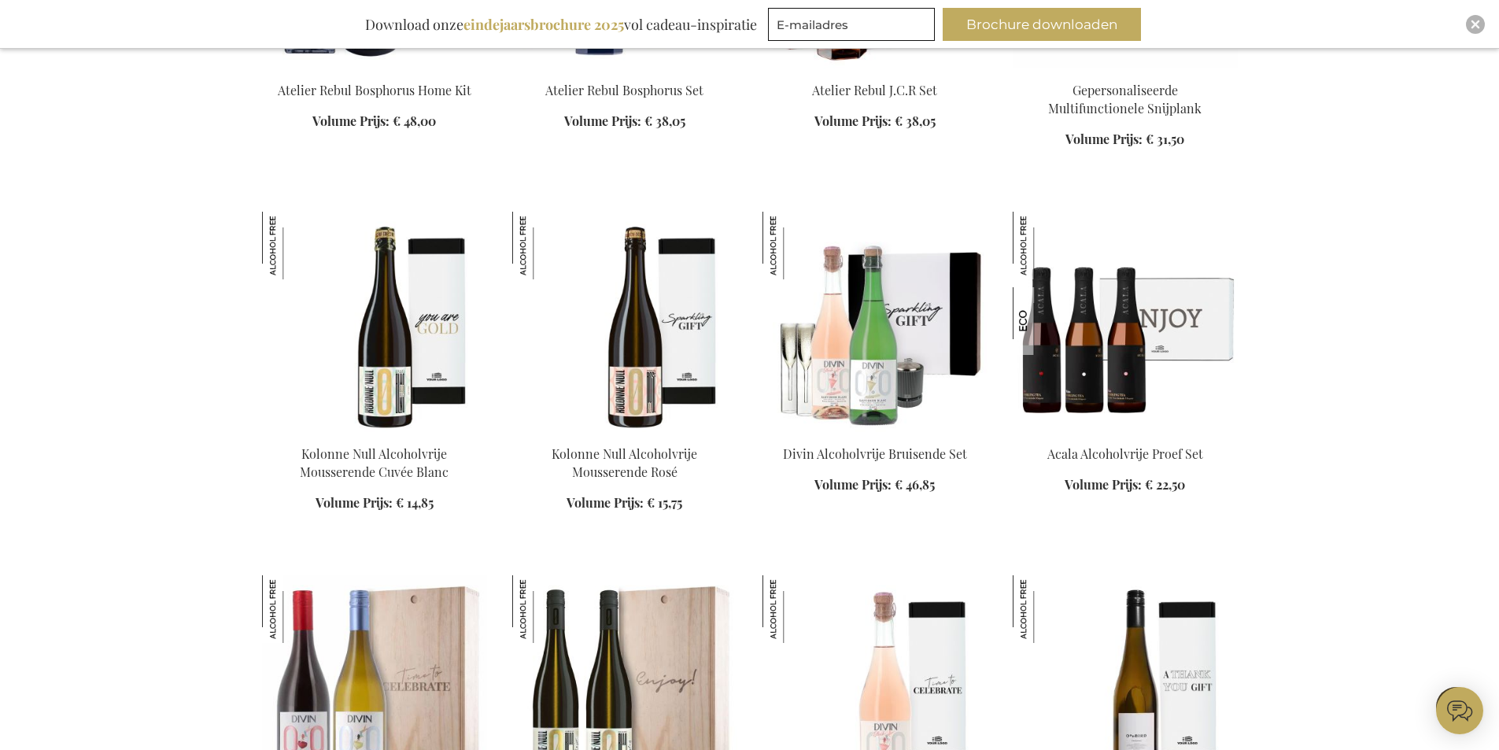
scroll to position [10358, 0]
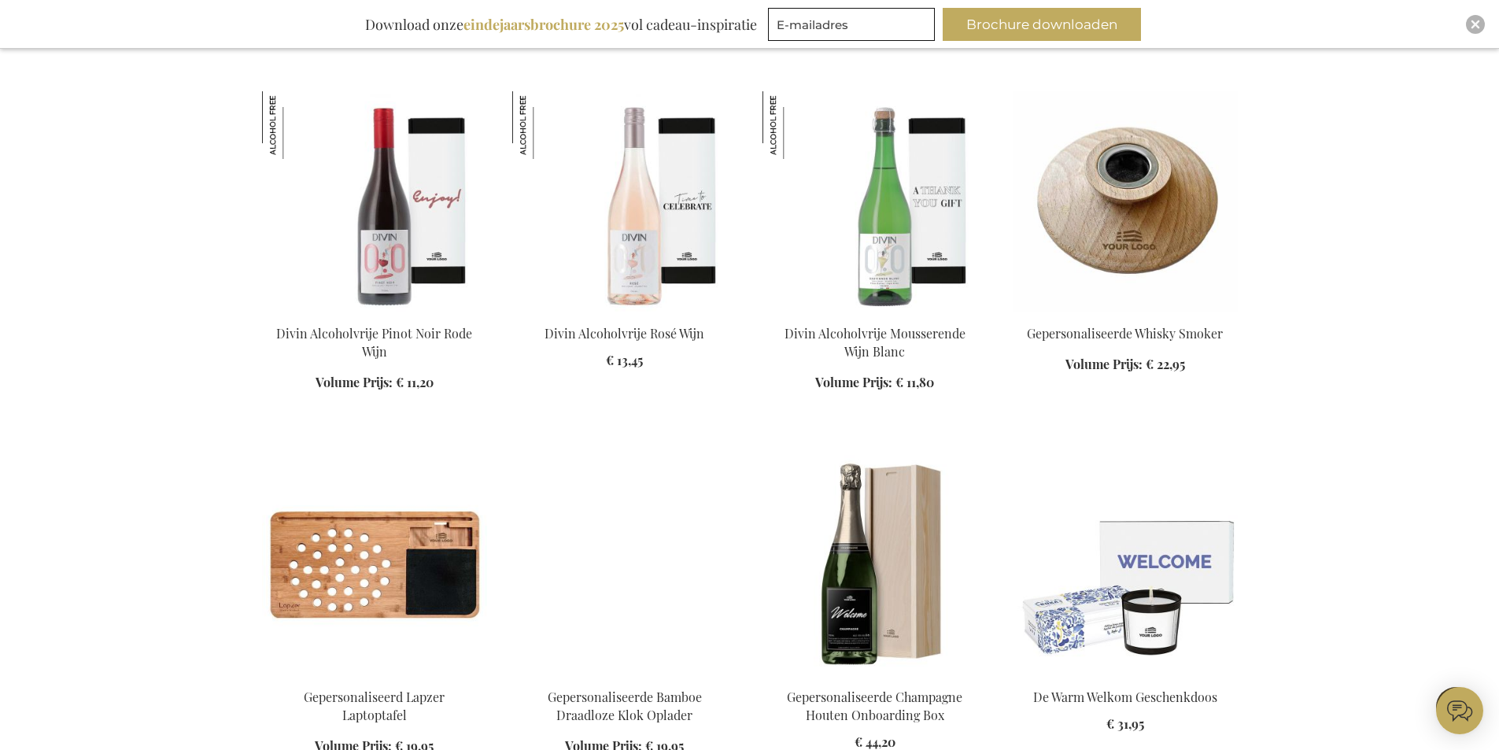
scroll to position [12010, 0]
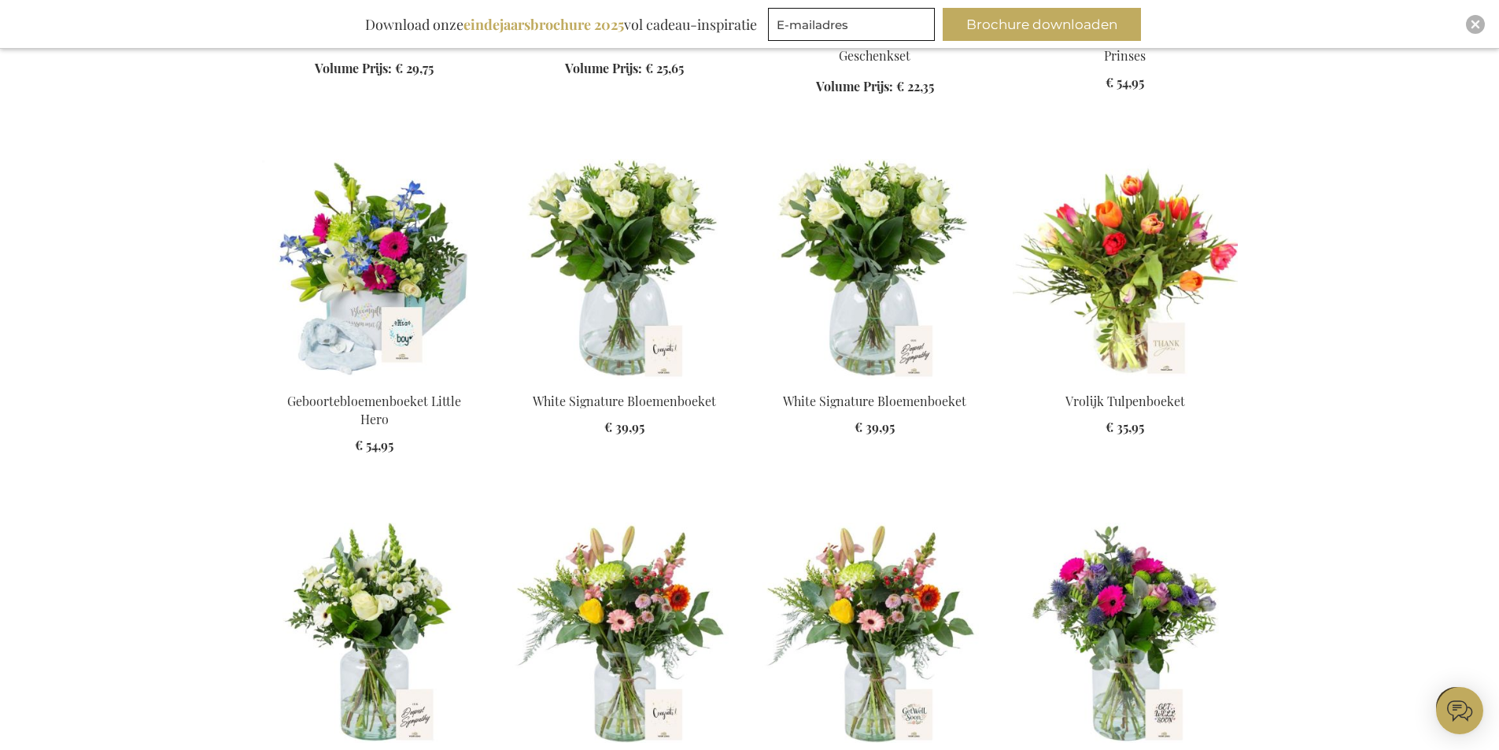
scroll to position [12797, 0]
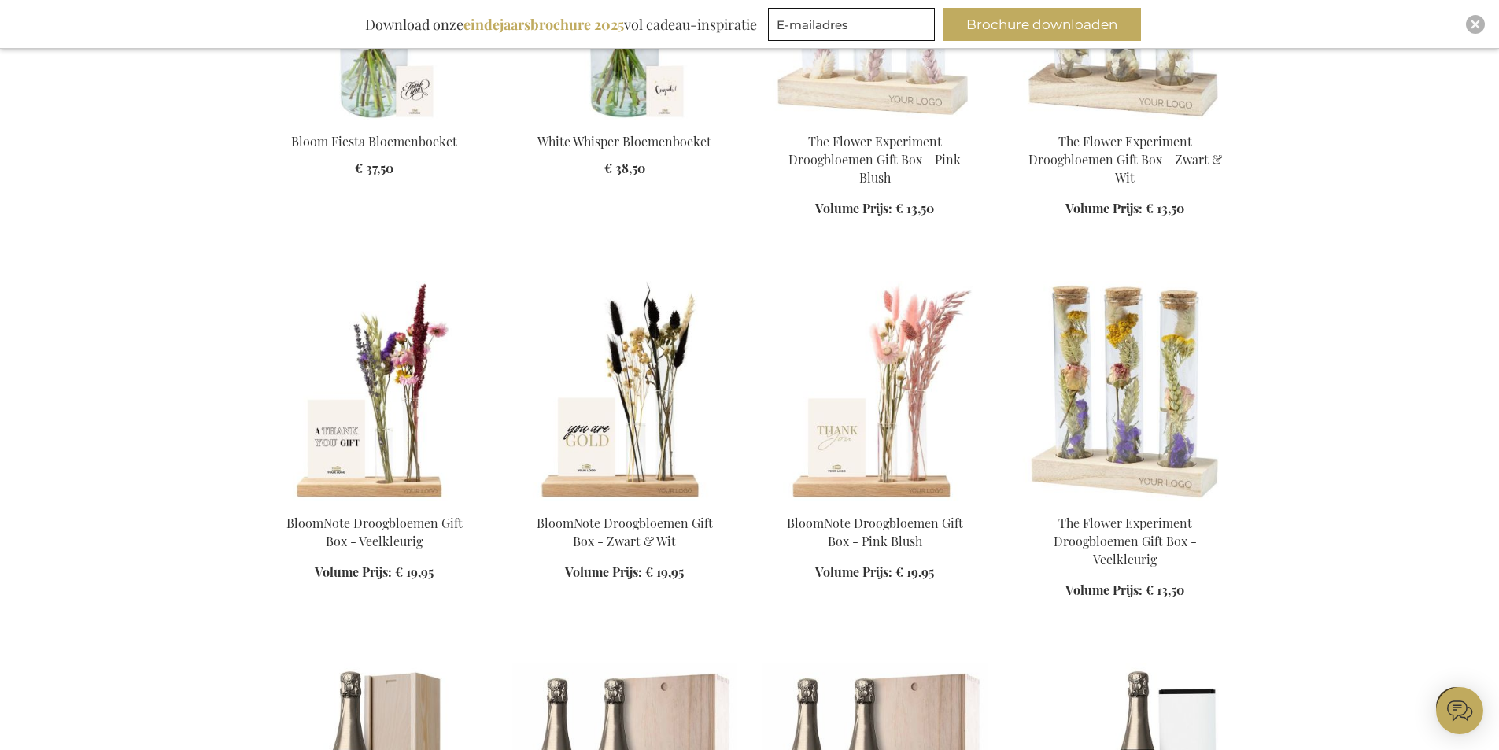
scroll to position [14055, 0]
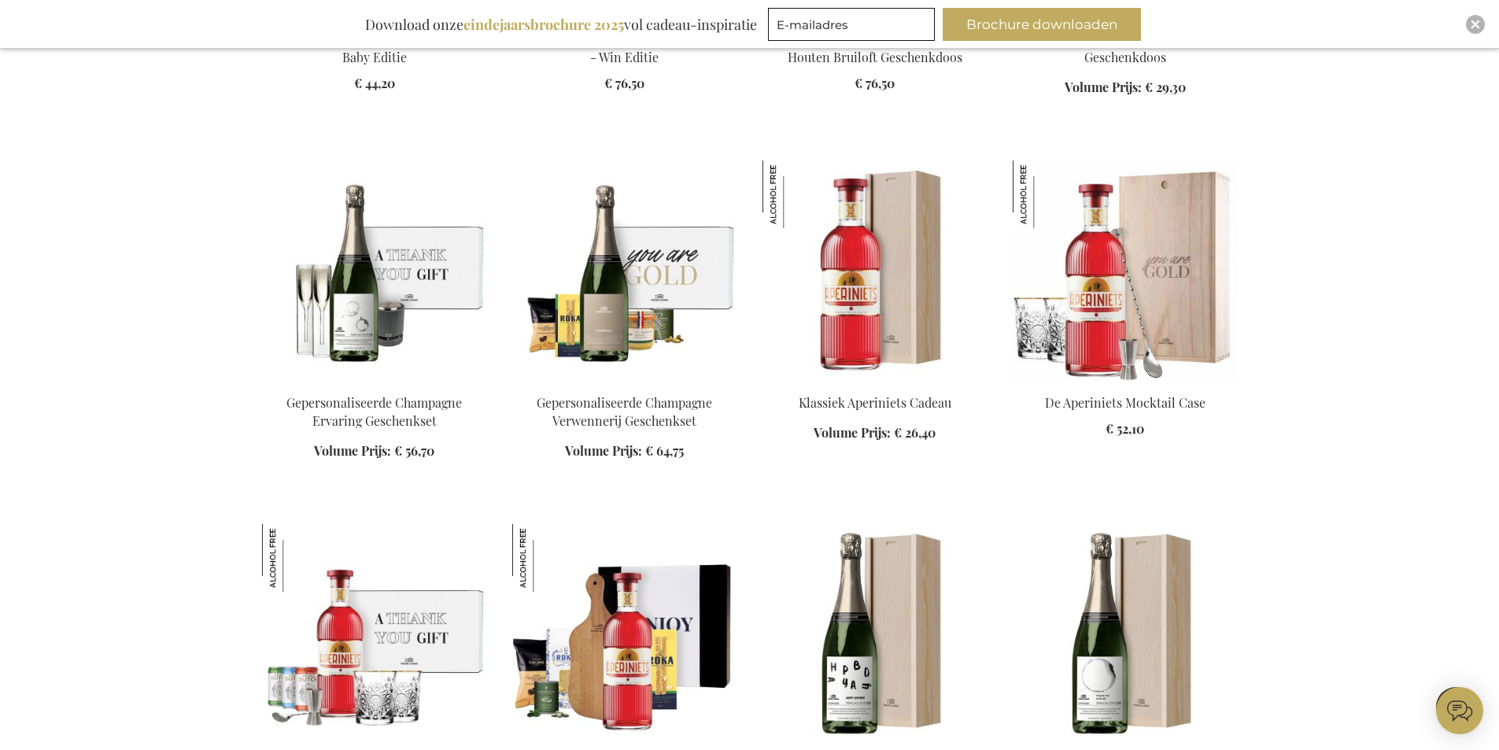
scroll to position [15628, 0]
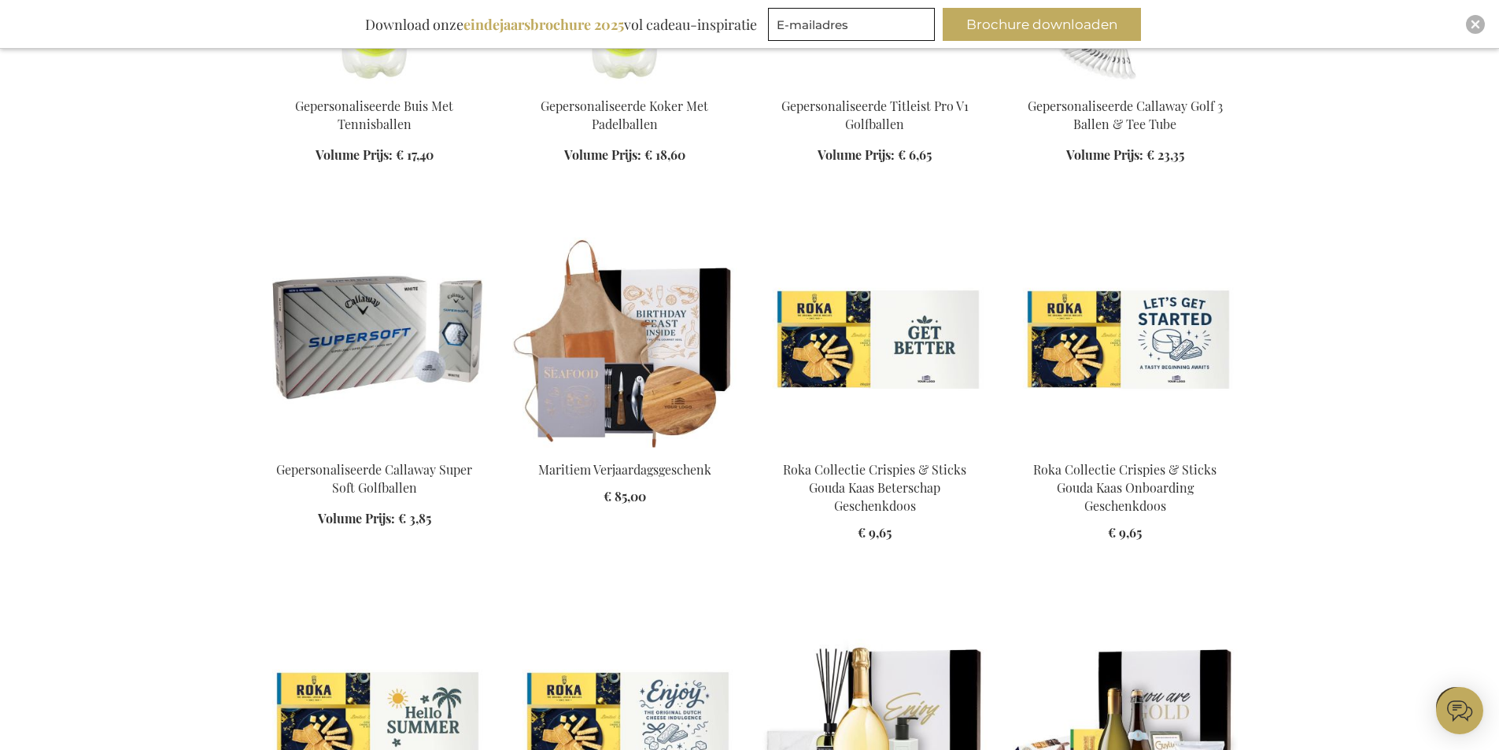
scroll to position [16415, 0]
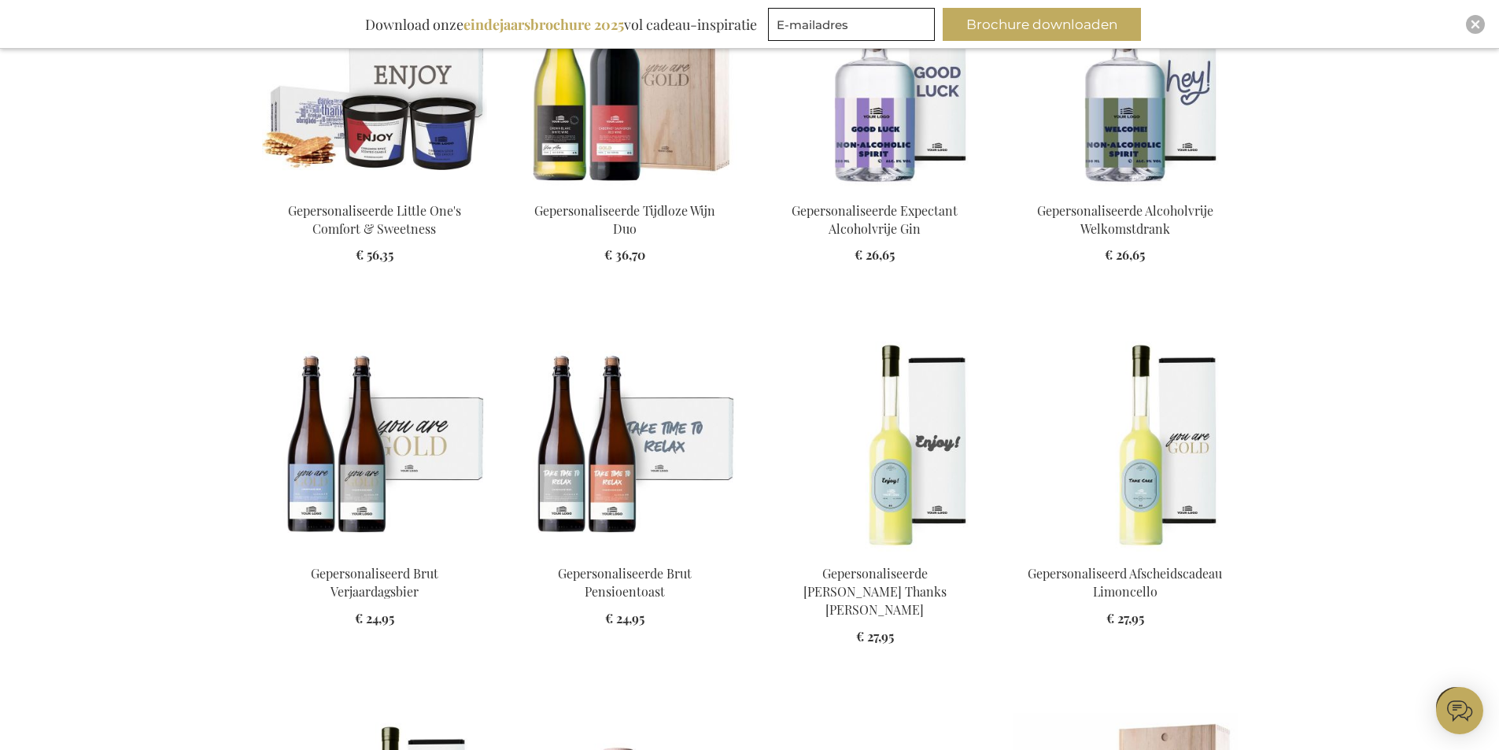
scroll to position [18382, 0]
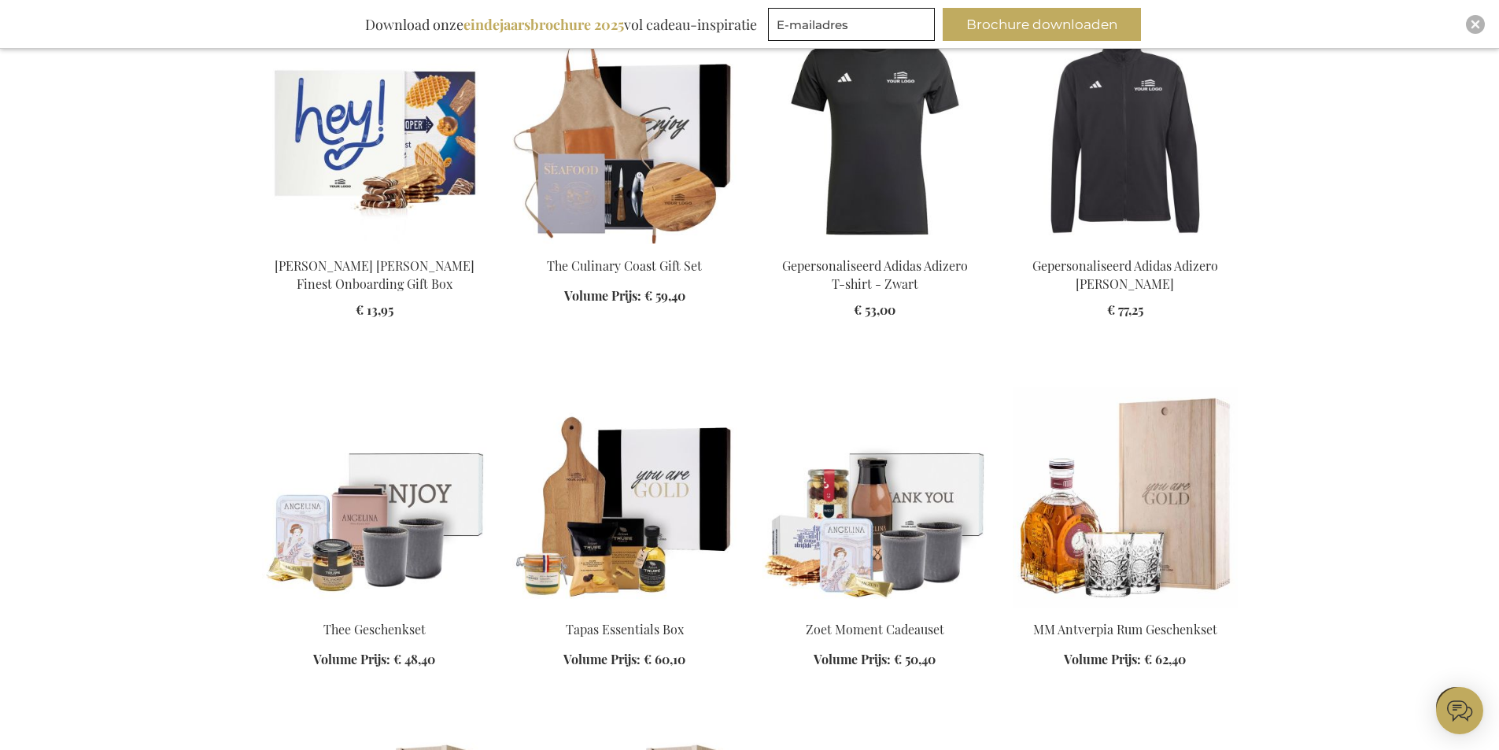
scroll to position [19876, 0]
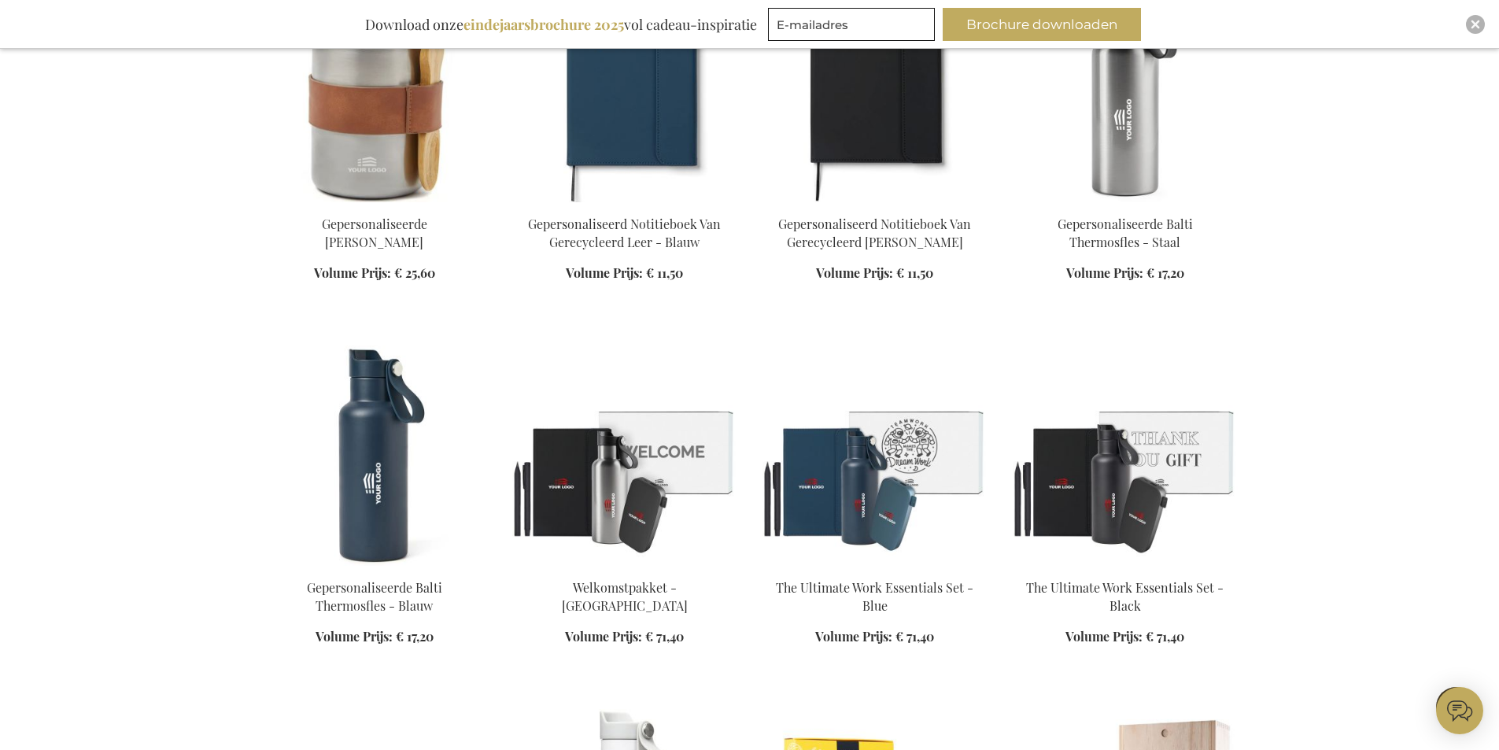
scroll to position [20820, 0]
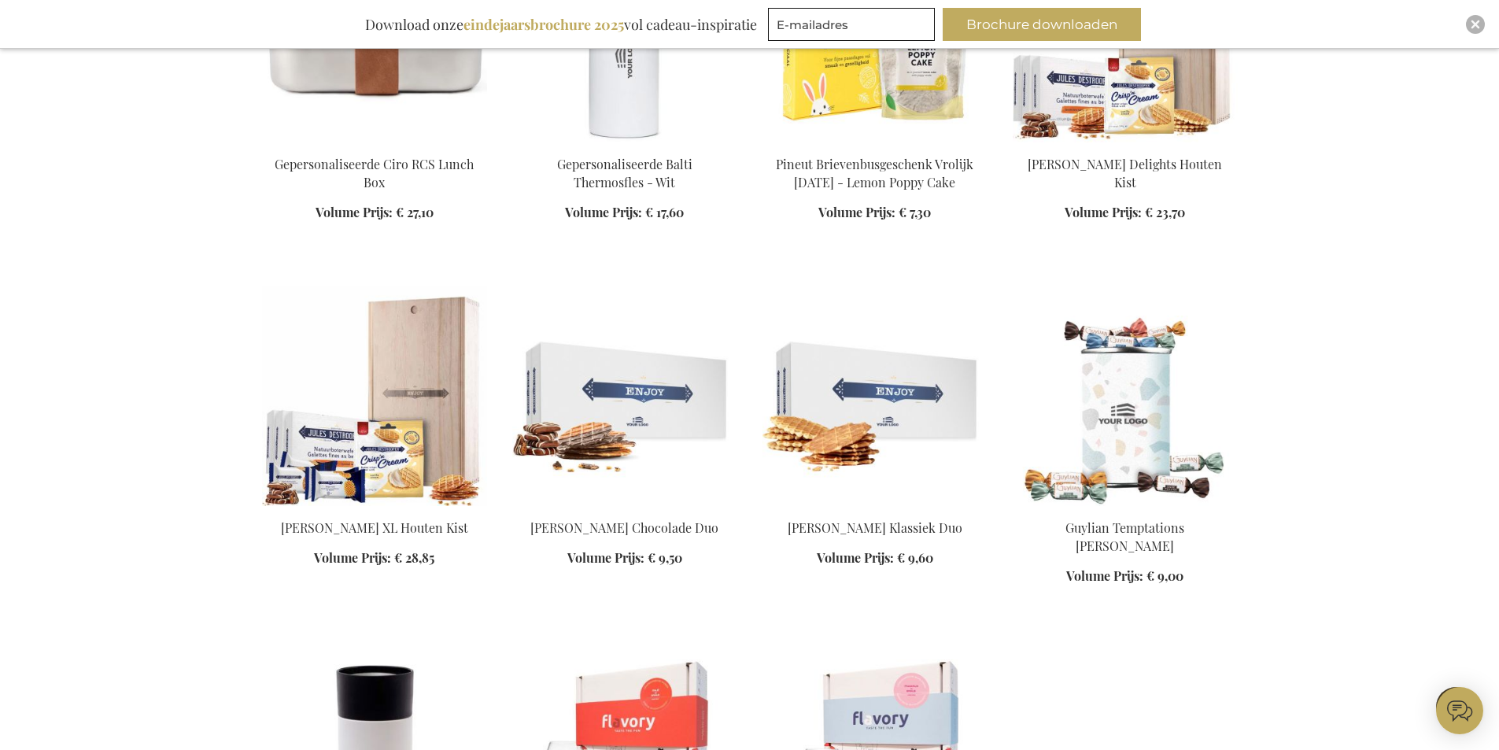
scroll to position [21843, 0]
